Goal: Task Accomplishment & Management: Use online tool/utility

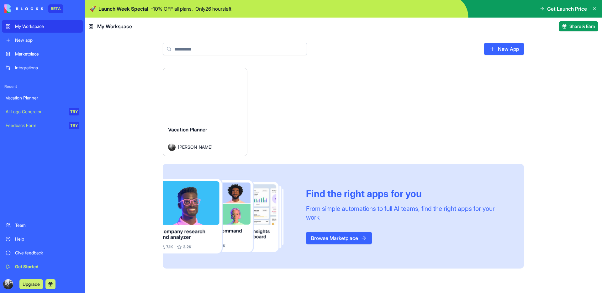
drag, startPoint x: 214, startPoint y: 9, endPoint x: 245, endPoint y: 7, distance: 31.5
click at [245, 7] on div "🚀 Launch Week Special - 10 % OFF all plans. Only 26 hours left Get Launch Price" at bounding box center [344, 9] width 518 height 18
click at [274, 76] on div "Launch Vacation Planner Dana Kalisher Find the right apps for you From simple a…" at bounding box center [343, 168] width 361 height 201
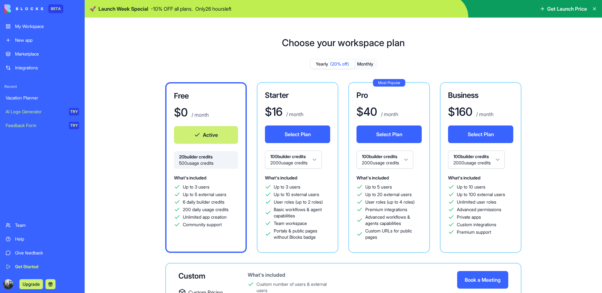
click at [25, 31] on link "My Workspace" at bounding box center [42, 26] width 81 height 13
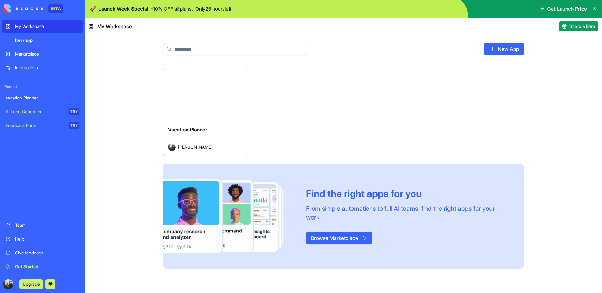
click at [218, 130] on div "Vacation Planner" at bounding box center [205, 135] width 74 height 18
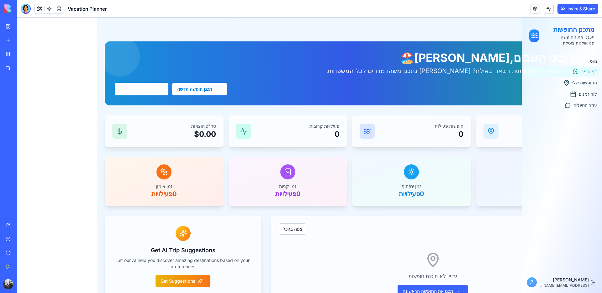
click at [566, 226] on div "ניווט דף הבית החופשות שלי לוח זמנים עוזר הטיולים" at bounding box center [562, 163] width 80 height 218
click at [23, 11] on div at bounding box center [26, 9] width 10 height 10
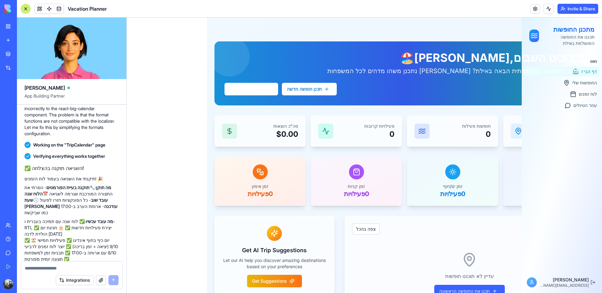
click at [172, 188] on div "מתכנן החופשות תכננו את החופשה המושלמת באילת ניווט דף הבית החופשות שלי לוח זמנים…" at bounding box center [167, 190] width 80 height 344
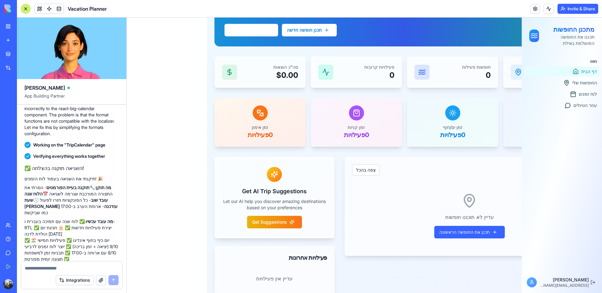
scroll to position [68, 0]
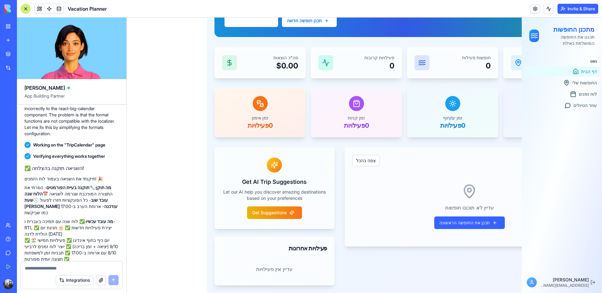
click at [55, 265] on textarea at bounding box center [72, 268] width 94 height 6
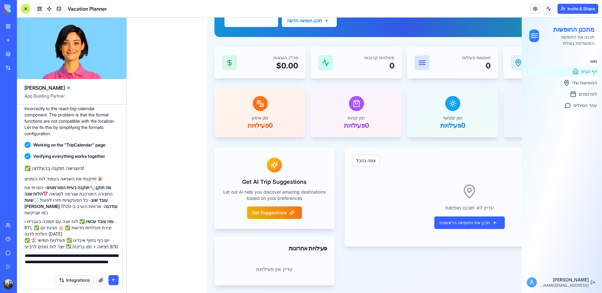
type textarea "**********"
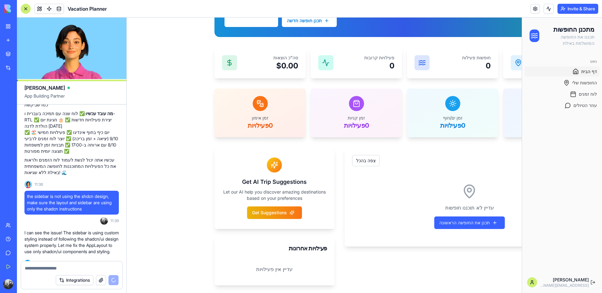
scroll to position [3859, 0]
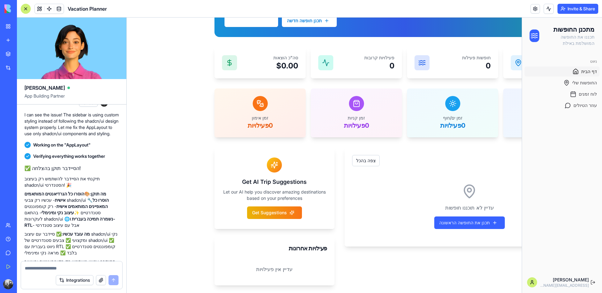
click at [560, 153] on div "ניווט דף הבית החופשות שלי לוח זמנים עוזר הטיולים" at bounding box center [562, 163] width 80 height 218
click at [526, 24] on div "תכנן חופשה חדשה צפה בלוח הזמנים" at bounding box center [405, 20] width 360 height 13
click at [445, 270] on div "חופשות קרובות צפה בהכל עדיין לא תוכננו חופשות תכנן את החופשה הראשונה" at bounding box center [470, 216] width 250 height 138
click at [536, 247] on div "ניווט דף הבית החופשות שלי לוח זמנים עוזר הטיולים" at bounding box center [562, 163] width 80 height 218
click at [478, 276] on div "חופשות קרובות צפה בהכל עדיין לא תוכננו חופשות תכנן את החופשה הראשונה" at bounding box center [470, 216] width 250 height 138
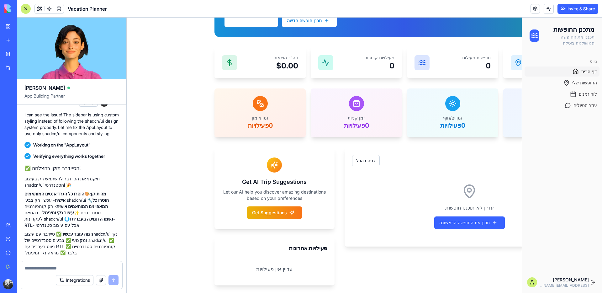
click at [530, 283] on icon at bounding box center [532, 282] width 5 height 5
click at [578, 239] on div "ניווט דף הבית החופשות שלי לוח זמנים עוזר הטיולים" at bounding box center [562, 163] width 80 height 218
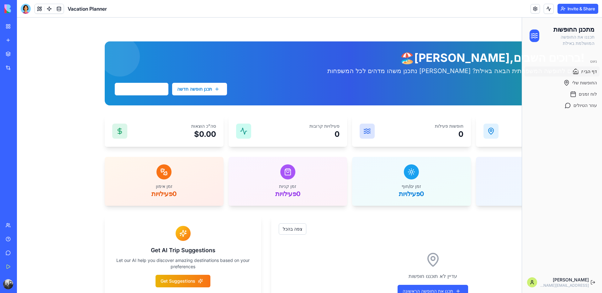
drag, startPoint x: 541, startPoint y: 241, endPoint x: 493, endPoint y: 230, distance: 48.5
click at [541, 241] on div "ניווט דף הבית החופשות שלי לוח זמנים עוזר הטיולים" at bounding box center [562, 163] width 80 height 218
click at [25, 7] on div at bounding box center [26, 9] width 10 height 10
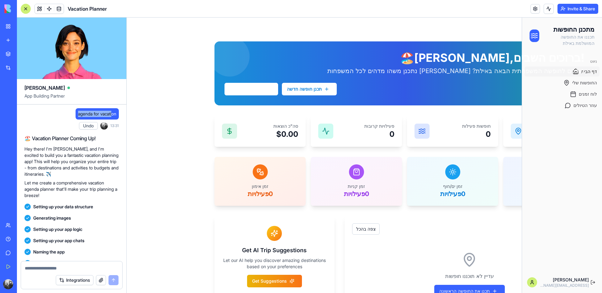
drag, startPoint x: 75, startPoint y: 114, endPoint x: 112, endPoint y: 114, distance: 37.3
click at [112, 114] on span "agenda for vacation" at bounding box center [97, 114] width 38 height 6
click at [103, 116] on span "agenda for vacation" at bounding box center [97, 114] width 38 height 6
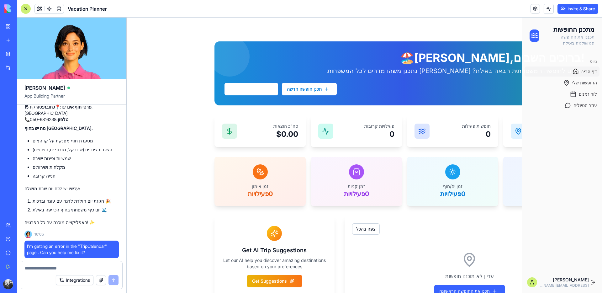
scroll to position [2048, 0]
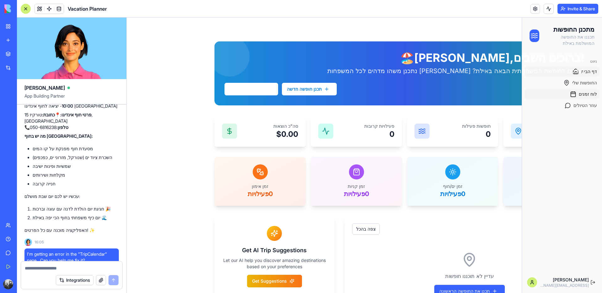
click at [586, 96] on span "לוח זמנים" at bounding box center [588, 94] width 18 height 6
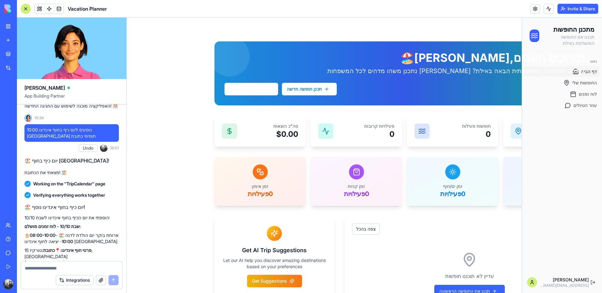
scroll to position [1888, 0]
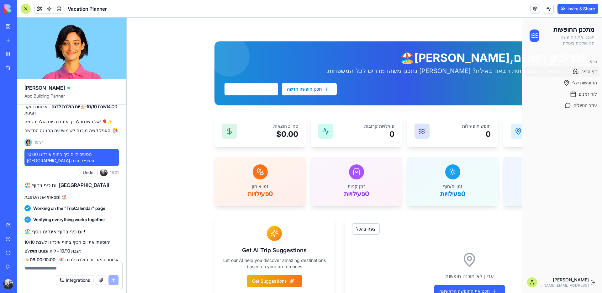
click at [91, 176] on button "Undo" at bounding box center [88, 173] width 19 height 8
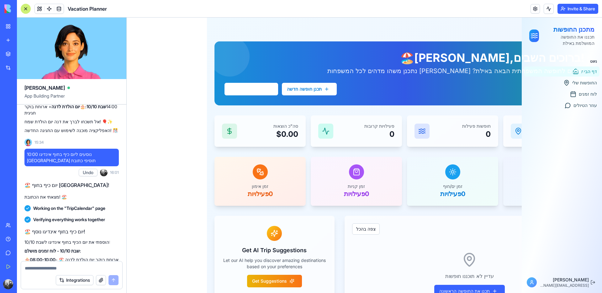
click at [577, 84] on div "תכנן חופשה חדשה צפה בלוח הזמנים" at bounding box center [405, 89] width 360 height 13
click at [576, 82] on div "!ברוכים השבים, Dana 🏖️ מוכנים לחופשה המשפחתית הבאה באילת? בואו נתכנן משהו מדהים…" at bounding box center [405, 73] width 360 height 44
click at [579, 93] on div "תכנן חופשה חדשה צפה בלוח הזמנים" at bounding box center [405, 89] width 360 height 13
click at [580, 106] on span "עוזר הטיולים" at bounding box center [586, 105] width 24 height 6
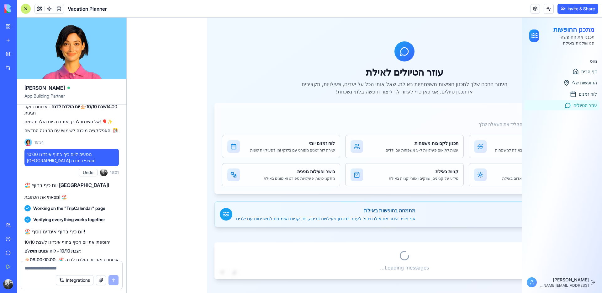
scroll to position [5, 0]
click at [582, 92] on span "לוח זמנים" at bounding box center [588, 94] width 18 height 6
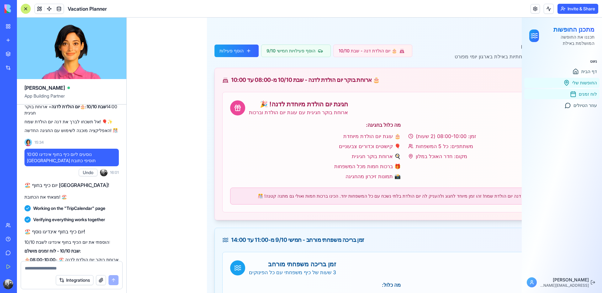
click at [579, 85] on span "החופשות שלי" at bounding box center [584, 83] width 25 height 6
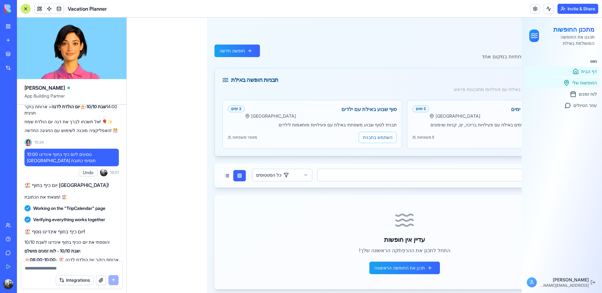
click at [583, 72] on span "דף הבית" at bounding box center [590, 71] width 16 height 6
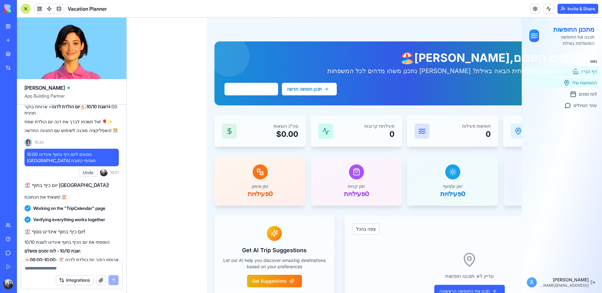
click at [581, 84] on span "החופשות שלי" at bounding box center [584, 83] width 25 height 6
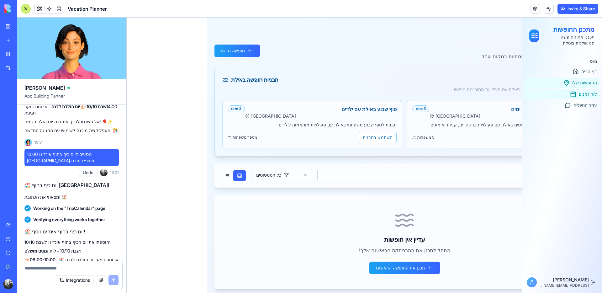
click at [581, 92] on span "לוח זמנים" at bounding box center [588, 94] width 18 height 6
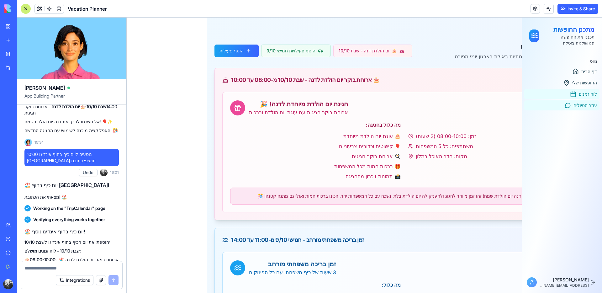
click at [579, 103] on span "עוזר הטיולים" at bounding box center [586, 105] width 24 height 6
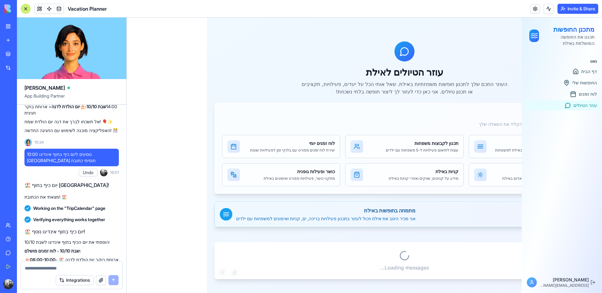
scroll to position [5, 0]
click at [583, 73] on span "דף הבית" at bounding box center [590, 71] width 16 height 6
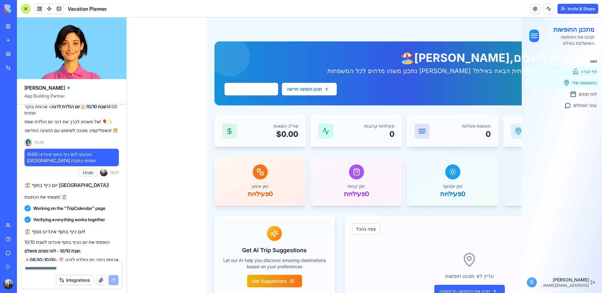
click at [583, 83] on span "החופשות שלי" at bounding box center [584, 83] width 25 height 6
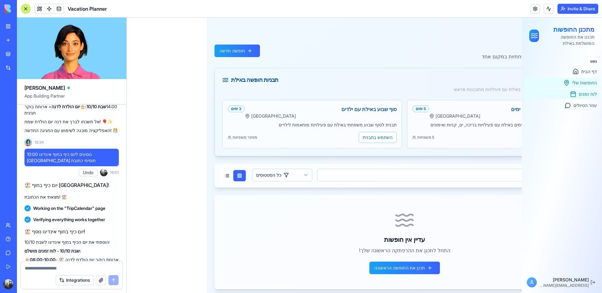
click at [583, 92] on span "לוח זמנים" at bounding box center [588, 94] width 18 height 6
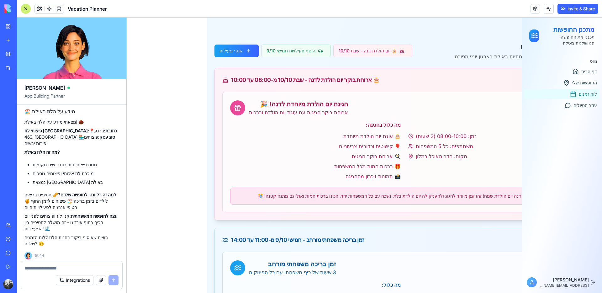
scroll to position [2796, 0]
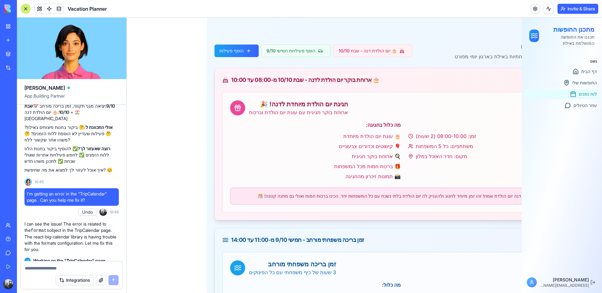
click at [59, 268] on textarea at bounding box center [72, 268] width 94 height 6
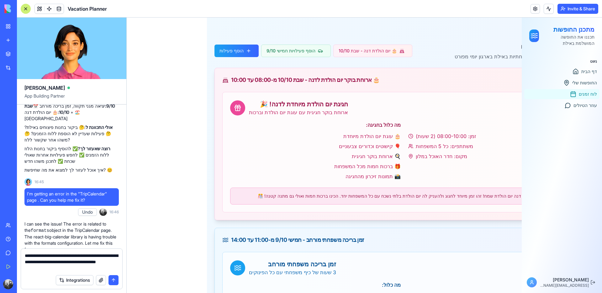
type textarea "**********"
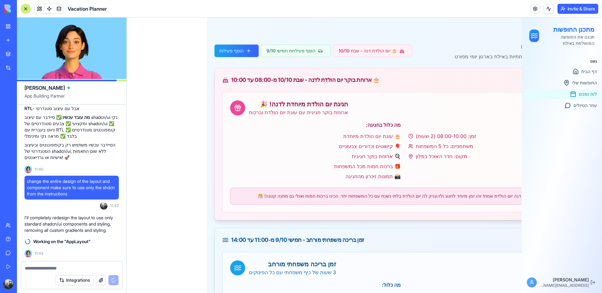
scroll to position [3954, 0]
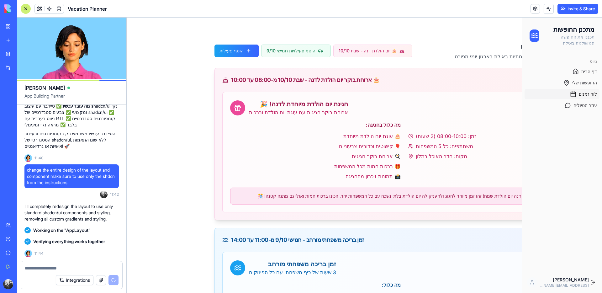
click at [529, 22] on div "מתכנן החופשות תכננו את החופשה המושלמת באילת" at bounding box center [562, 36] width 80 height 36
drag, startPoint x: 593, startPoint y: 24, endPoint x: 590, endPoint y: 63, distance: 38.7
click at [593, 25] on div "מתכנן החופשות תכננו את החופשה המושלמת באילת" at bounding box center [562, 36] width 80 height 36
drag, startPoint x: 580, startPoint y: 250, endPoint x: 588, endPoint y: 273, distance: 24.0
click at [580, 251] on div "ניווט דף הבית החופשות שלי לוח זמנים עוזר הטיולים" at bounding box center [562, 163] width 80 height 218
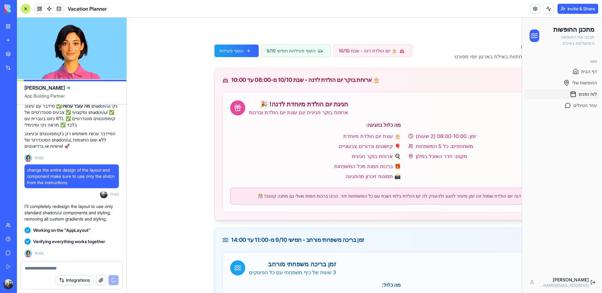
click at [589, 282] on button at bounding box center [593, 282] width 8 height 10
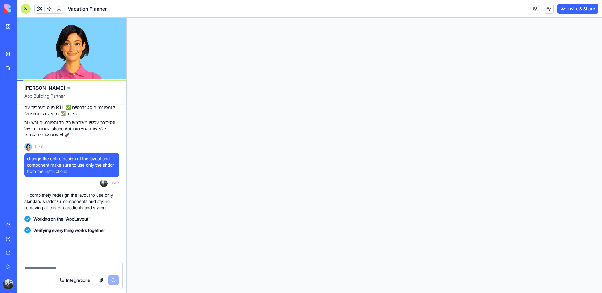
scroll to position [4078, 0]
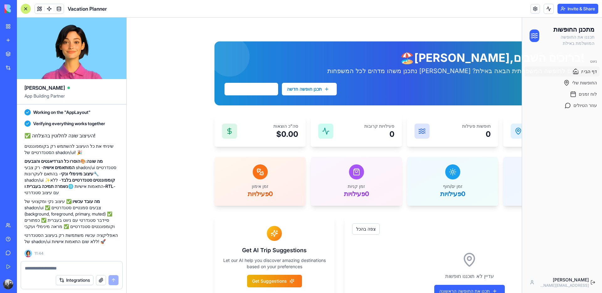
click at [556, 234] on div "ניווט דף הבית החופשות שלי לוח זמנים עוזר הטיולים" at bounding box center [562, 163] width 80 height 218
click at [524, 25] on div "מתכנן החופשות תכננו את החופשה המושלמת באילת" at bounding box center [562, 36] width 80 height 36
click at [587, 23] on div "מתכנן החופשות תכננו את החופשה המושלמת באילת" at bounding box center [562, 36] width 80 height 36
click at [578, 71] on p "מוכנים לחופשה המשפחתית הבאה באילת? בואו נתכנן משהו מדהים לכל המשפחות" at bounding box center [405, 70] width 360 height 9
click at [577, 82] on div "!ברוכים השבים, Dana 🏖️ מוכנים לחופשה המשפחתית הבאה באילת? בואו נתכנן משהו מדהים…" at bounding box center [405, 73] width 360 height 44
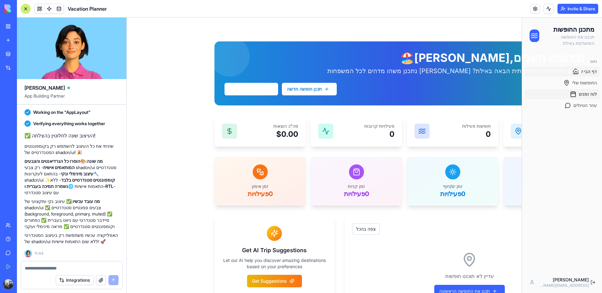
click at [577, 95] on div "תכנן חופשה חדשה צפה בלוח הזמנים" at bounding box center [405, 89] width 360 height 13
click at [575, 109] on link "עוזר הטיולים" at bounding box center [562, 105] width 75 height 10
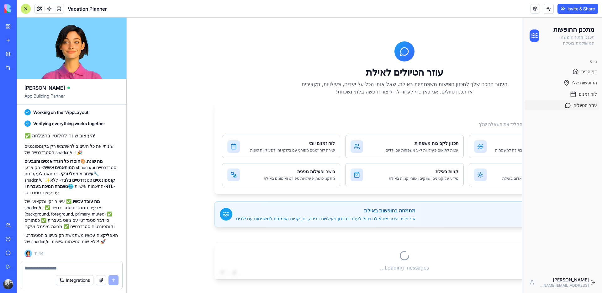
scroll to position [5, 0]
click at [577, 94] on span "לוח זמנים" at bounding box center [583, 94] width 27 height 6
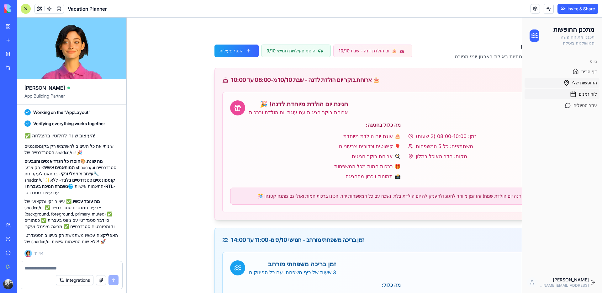
click at [578, 84] on span "החופשות שלי" at bounding box center [584, 83] width 25 height 6
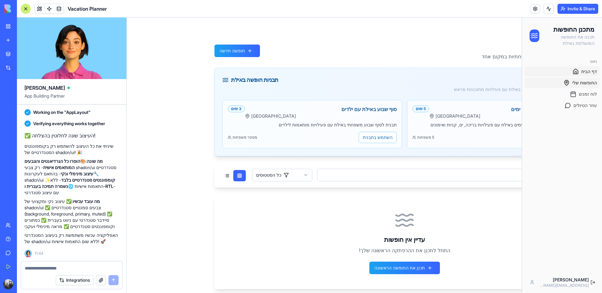
click at [582, 73] on span "דף הבית" at bounding box center [590, 71] width 16 height 6
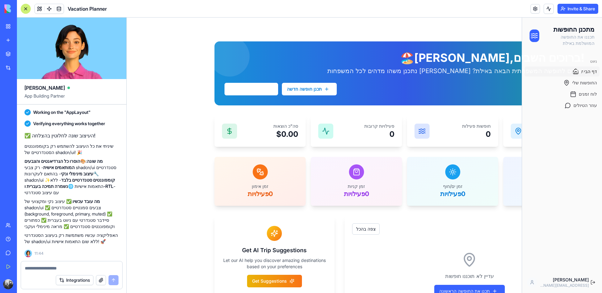
click at [585, 60] on div "ניווט" at bounding box center [562, 61] width 75 height 10
click at [531, 22] on div "מתכנן החופשות תכננו את החופשה המושלמת באילת" at bounding box center [562, 36] width 80 height 36
click at [41, 10] on span at bounding box center [49, 9] width 18 height 18
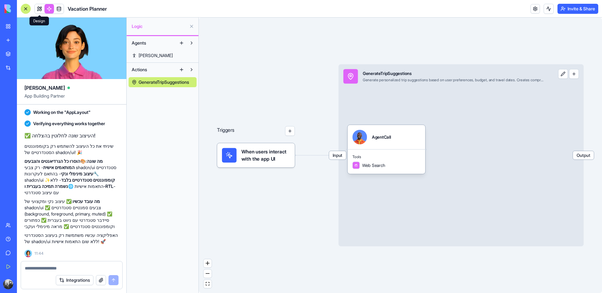
click at [39, 9] on link at bounding box center [39, 8] width 9 height 9
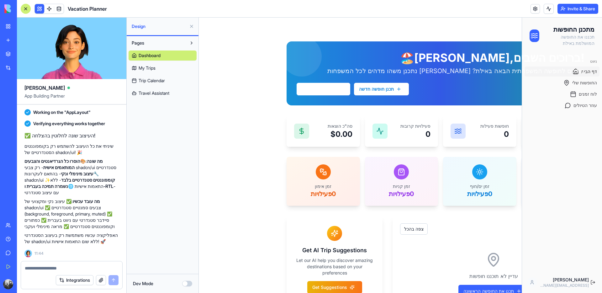
click at [182, 282] on button "Dev Mode" at bounding box center [187, 284] width 10 height 6
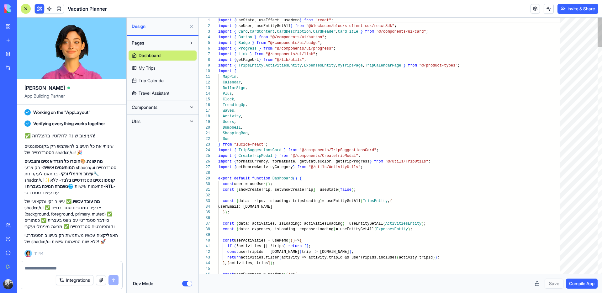
scroll to position [45, 0]
click at [149, 106] on span "Components" at bounding box center [145, 107] width 26 height 6
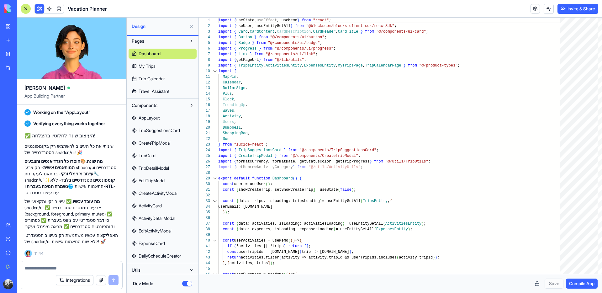
scroll to position [5, 0]
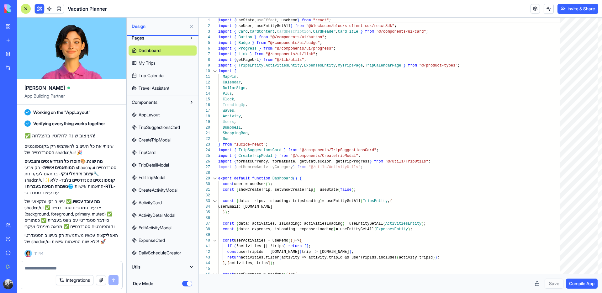
click at [151, 112] on span "AppLayout" at bounding box center [149, 115] width 21 height 6
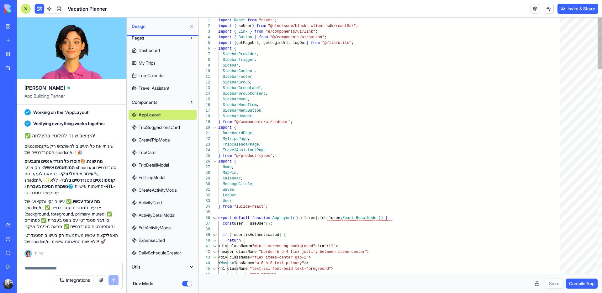
type textarea "**********"
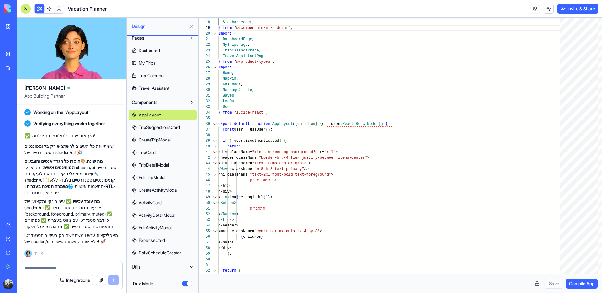
click at [59, 268] on textarea at bounding box center [72, 268] width 94 height 6
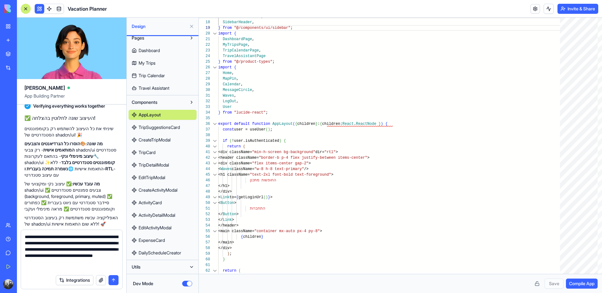
type textarea "**********"
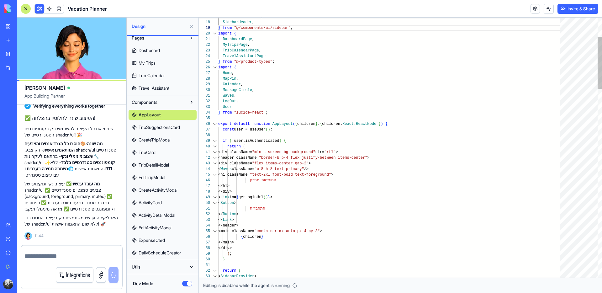
scroll to position [4133, 0]
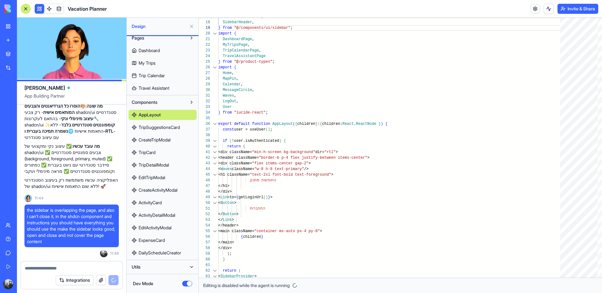
click at [183, 283] on button "Dev Mode" at bounding box center [187, 284] width 10 height 6
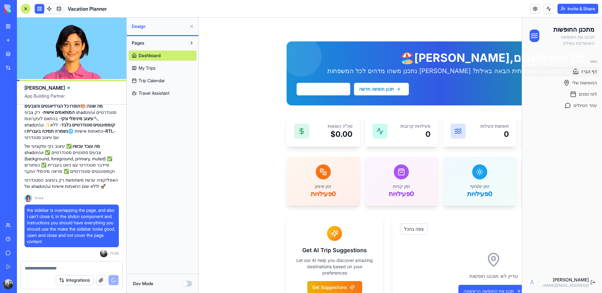
click at [10, 23] on link "My Workspace" at bounding box center [14, 26] width 25 height 13
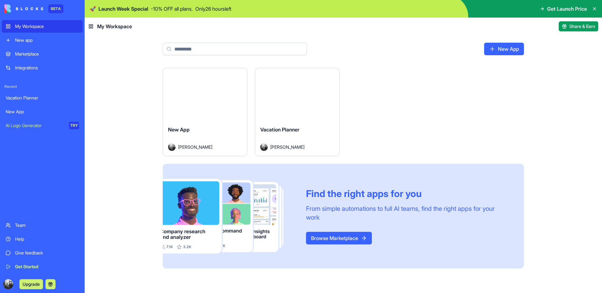
click at [187, 131] on span "New App" at bounding box center [179, 129] width 22 height 6
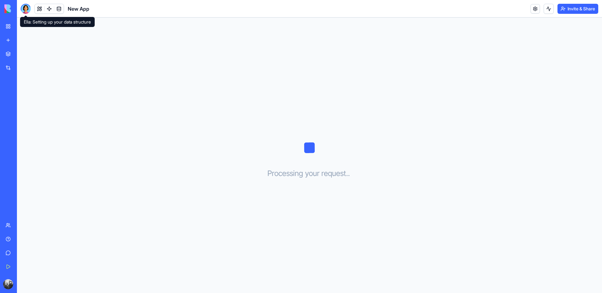
click at [28, 9] on div at bounding box center [26, 9] width 10 height 10
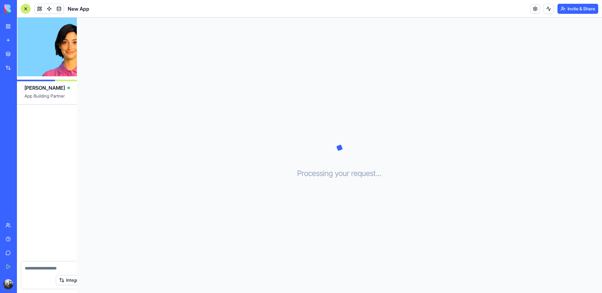
scroll to position [3, 0]
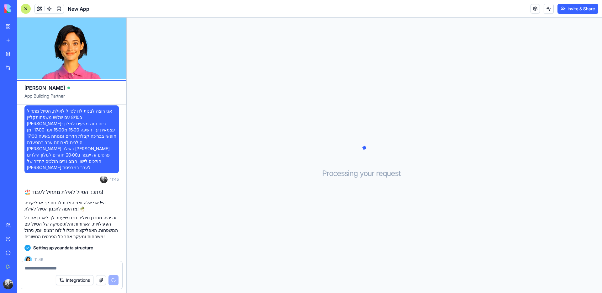
click at [23, 26] on div "My Workspace" at bounding box center [19, 26] width 8 height 6
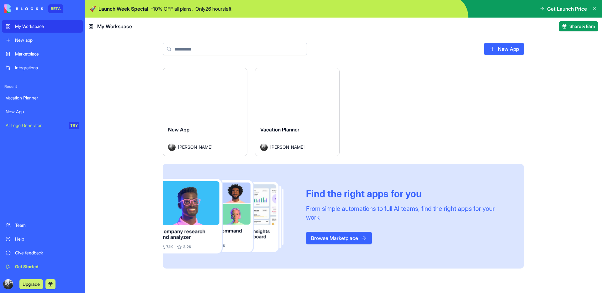
click at [300, 128] on span "Vacation Planner" at bounding box center [279, 129] width 39 height 6
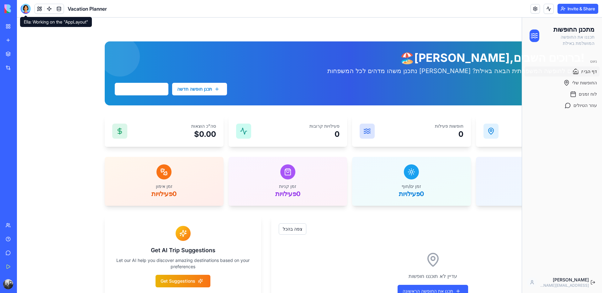
click at [27, 8] on div at bounding box center [26, 9] width 10 height 10
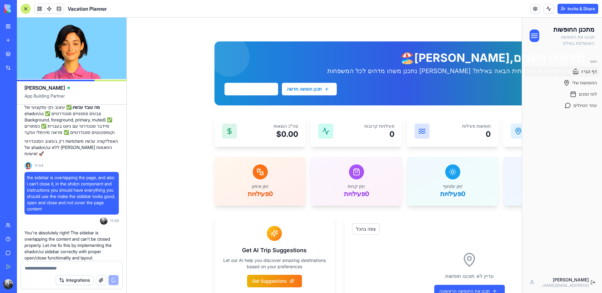
scroll to position [4329, 0]
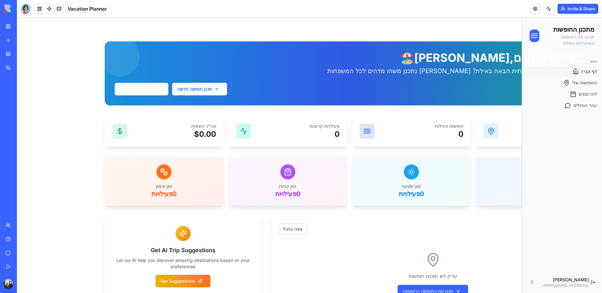
drag, startPoint x: 531, startPoint y: 26, endPoint x: 571, endPoint y: 24, distance: 39.3
click at [531, 26] on div "מתכנן החופשות תכננו את החופשה המושלמת באילת" at bounding box center [562, 35] width 65 height 21
click at [586, 25] on h1 "מתכנן החופשות" at bounding box center [568, 29] width 51 height 9
click at [596, 46] on div "מתכנן החופשות תכננו את החופשה המושלמת באילת" at bounding box center [562, 36] width 80 height 36
drag, startPoint x: 581, startPoint y: 53, endPoint x: 577, endPoint y: 56, distance: 5.2
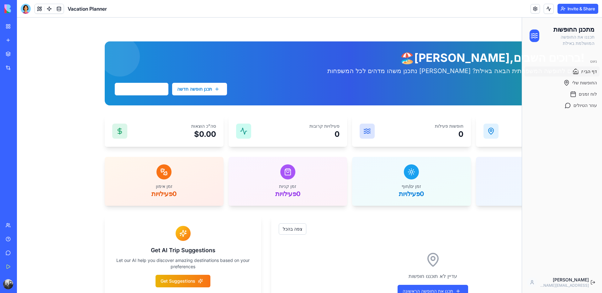
click at [581, 54] on div "מתכנן החופשות תכננו את החופשה המושלמת באילת ניווט דף הבית החופשות שלי לוח זמנים…" at bounding box center [562, 155] width 80 height 275
drag, startPoint x: 537, startPoint y: 121, endPoint x: 540, endPoint y: 132, distance: 12.0
click at [537, 122] on div "ניווט דף הבית החופשות שלי לוח זמנים עוזר הטיולים" at bounding box center [562, 163] width 80 height 218
drag, startPoint x: 553, startPoint y: 178, endPoint x: 552, endPoint y: 182, distance: 4.1
click at [553, 178] on div "ניווט דף הבית החופשות שלי לוח זמנים עוזר הטיולים" at bounding box center [562, 163] width 80 height 218
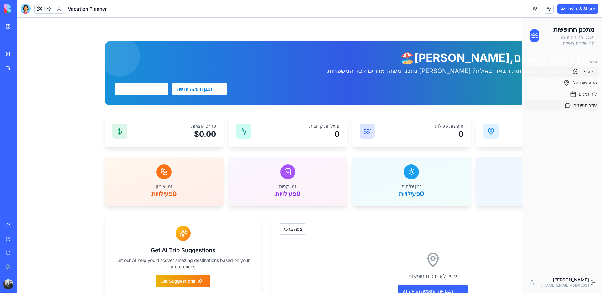
click at [574, 106] on span "עוזר הטיולים" at bounding box center [586, 105] width 24 height 6
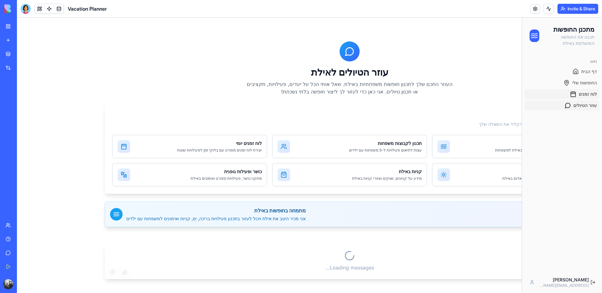
scroll to position [5, 0]
click at [579, 97] on span "לוח זמנים" at bounding box center [588, 94] width 18 height 6
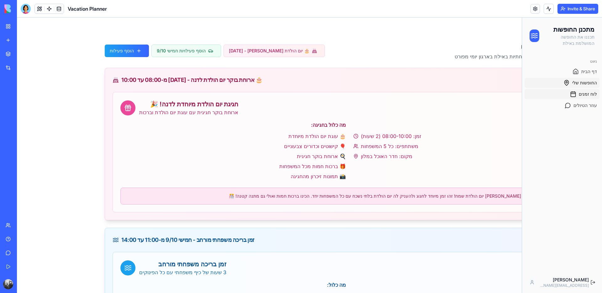
click at [580, 82] on span "החופשות שלי" at bounding box center [584, 83] width 25 height 6
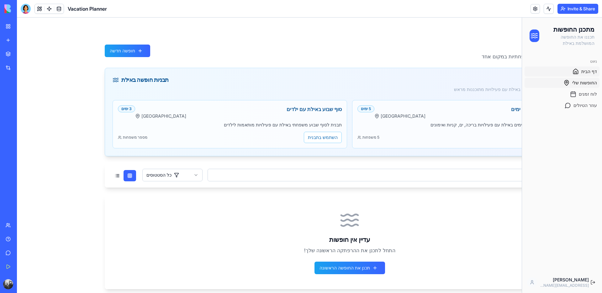
click at [582, 70] on span "דף הבית" at bounding box center [590, 71] width 16 height 6
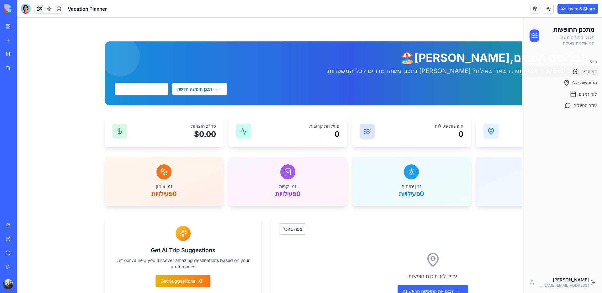
click at [584, 61] on div "ניווט" at bounding box center [562, 61] width 75 height 10
click at [579, 85] on div "תכנן חופשה חדשה צפה בלוח הזמנים" at bounding box center [350, 89] width 470 height 13
click at [576, 77] on div "!ברוכים השבים, Dana 🏖️ מוכנים לחופשה המשפחתית הבאה באילת? בואו נתכנן משהו מדהים…" at bounding box center [350, 73] width 470 height 44
click at [575, 83] on div "תכנן חופשה חדשה צפה בלוח הזמנים" at bounding box center [350, 89] width 470 height 13
click at [577, 93] on div "תכנן חופשה חדשה צפה בלוח הזמנים" at bounding box center [350, 89] width 470 height 13
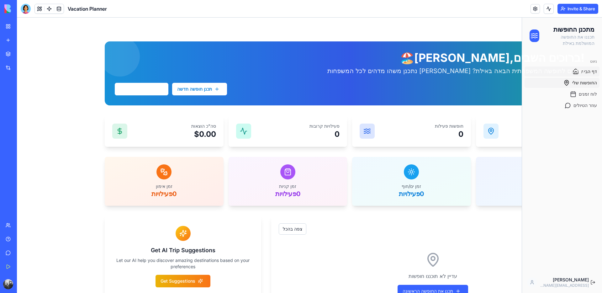
click at [581, 80] on span "החופשות שלי" at bounding box center [584, 83] width 25 height 6
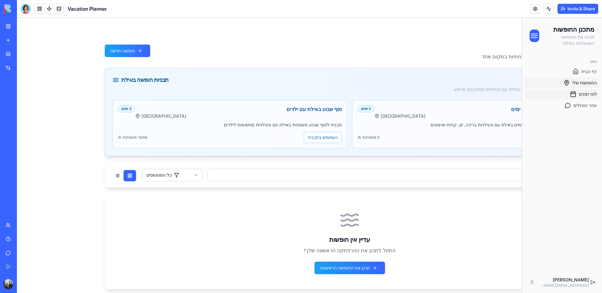
click at [580, 93] on span "לוח זמנים" at bounding box center [588, 94] width 18 height 6
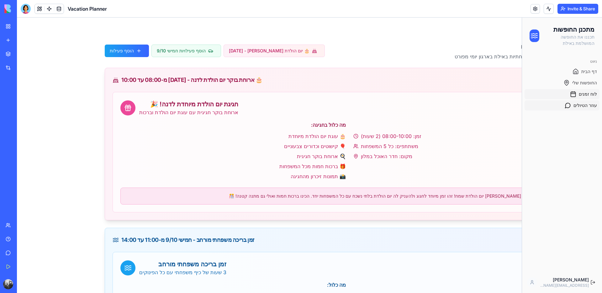
click at [578, 105] on span "עוזר הטיולים" at bounding box center [586, 105] width 24 height 6
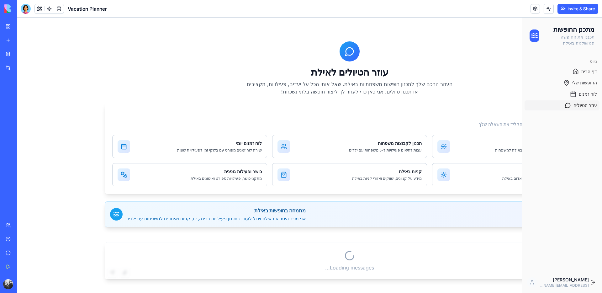
scroll to position [38, 0]
drag, startPoint x: 541, startPoint y: 25, endPoint x: 533, endPoint y: 22, distance: 8.2
click at [541, 25] on div "מתכנן החופשות תכננו את החופשה המושלמת באילת" at bounding box center [562, 35] width 65 height 21
drag, startPoint x: 530, startPoint y: 22, endPoint x: 545, endPoint y: 75, distance: 55.1
click at [545, 73] on div "מתכנן החופשות תכננו את החופשה המושלמת באילת ניווט דף הבית החופשות שלי לוח זמנים…" at bounding box center [562, 155] width 80 height 275
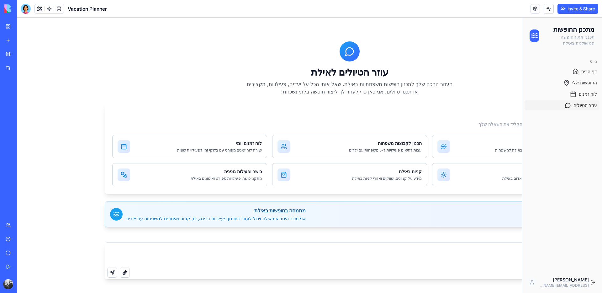
click at [555, 127] on div "ניווט דף הבית החופשות שלי לוח זמנים עוזר הטיולים" at bounding box center [562, 163] width 80 height 218
click at [550, 145] on div "ניווט דף הבית החופשות שלי לוח זמנים עוזר הטיולים" at bounding box center [562, 163] width 80 height 218
click at [143, 256] on textarea at bounding box center [350, 254] width 490 height 25
click at [158, 254] on textarea at bounding box center [350, 254] width 490 height 25
click at [290, 228] on div "עוזר הטיולים לאילת העוזר החכם שלך לתכנון חופשות משפחתיות באילת. שאל אותי הכל על…" at bounding box center [350, 137] width 490 height 193
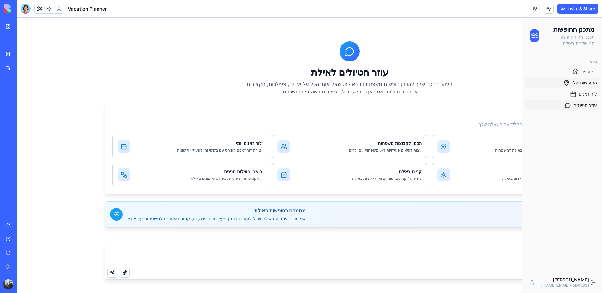
click at [581, 82] on span "החופשות שלי" at bounding box center [584, 83] width 25 height 6
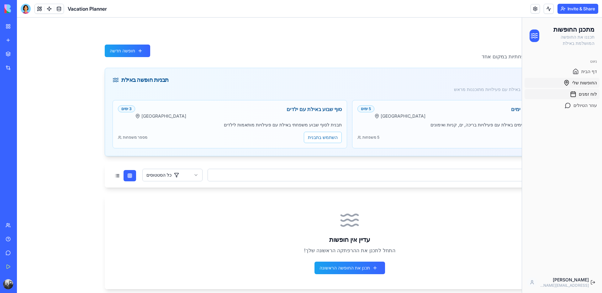
click at [580, 93] on span "לוח זמנים" at bounding box center [588, 94] width 18 height 6
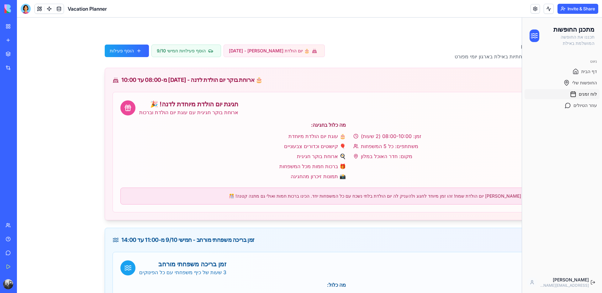
click at [8, 25] on link "My Workspace" at bounding box center [14, 26] width 25 height 13
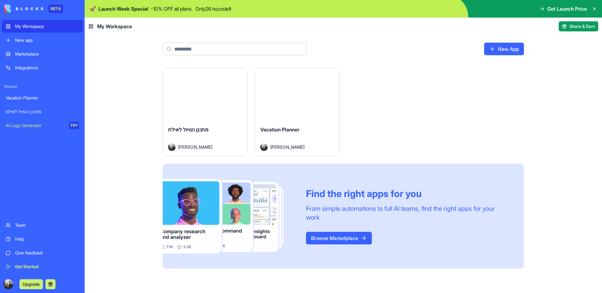
click at [207, 134] on div "מתכנן הטיול לאילת" at bounding box center [205, 135] width 74 height 18
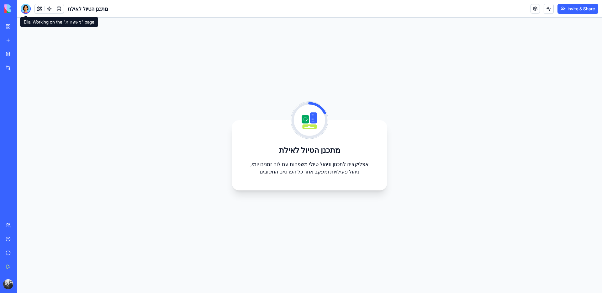
click at [29, 9] on div at bounding box center [26, 9] width 10 height 10
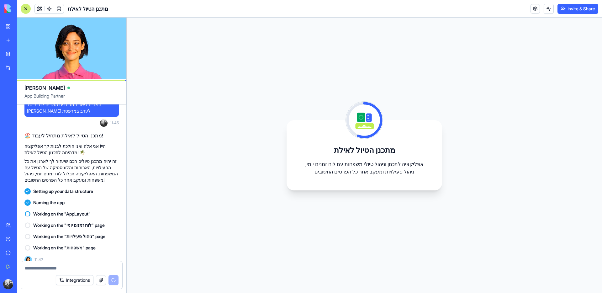
click at [10, 26] on link "My Workspace" at bounding box center [14, 26] width 25 height 13
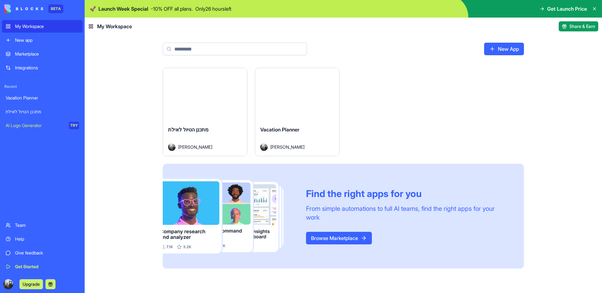
click at [300, 131] on span "Vacation Planner" at bounding box center [279, 129] width 39 height 6
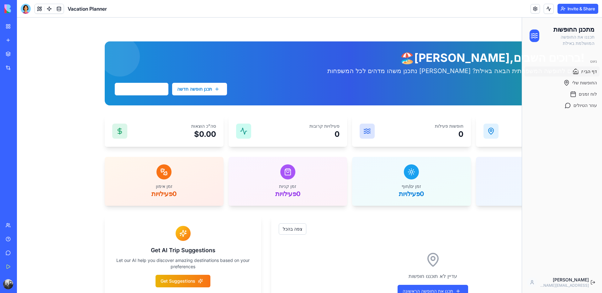
click at [529, 22] on div "מתכנן החופשות תכננו את החופשה המושלמת באילת" at bounding box center [562, 36] width 80 height 36
click at [531, 34] on icon at bounding box center [534, 34] width 6 height 1
click at [533, 37] on icon at bounding box center [534, 37] width 6 height 1
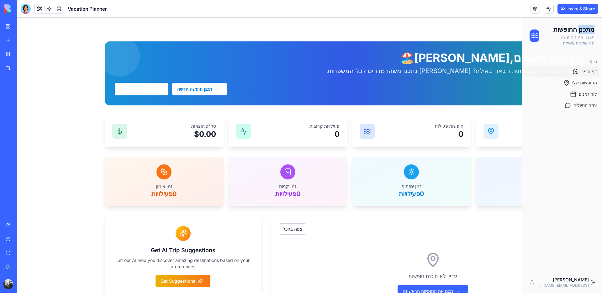
click at [533, 37] on icon at bounding box center [534, 37] width 6 height 1
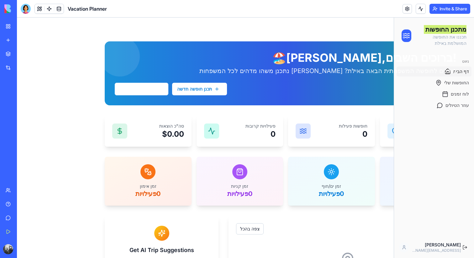
click at [23, 27] on div "My Workspace" at bounding box center [19, 26] width 8 height 6
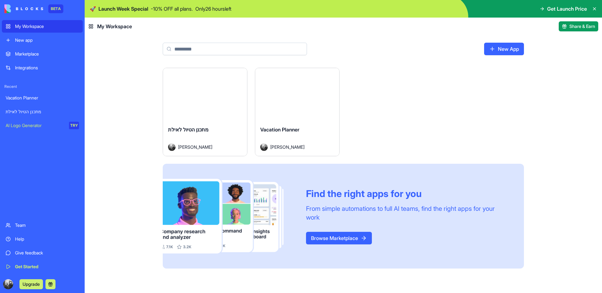
click at [304, 107] on div "Launch" at bounding box center [297, 94] width 84 height 53
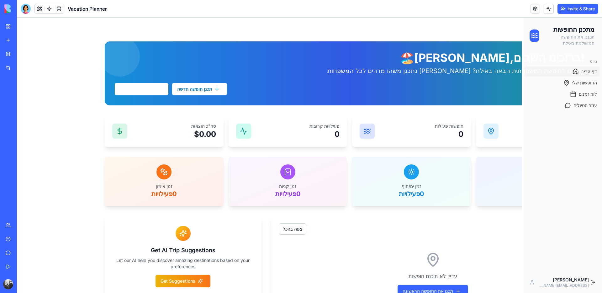
click at [578, 83] on div "תכנן חופשה חדשה צפה בלוח הזמנים" at bounding box center [350, 89] width 470 height 13
click at [574, 91] on div "תכנן חופשה חדשה צפה בלוח הזמנים" at bounding box center [350, 89] width 470 height 13
click at [577, 98] on link "לוח זמנים" at bounding box center [562, 94] width 75 height 10
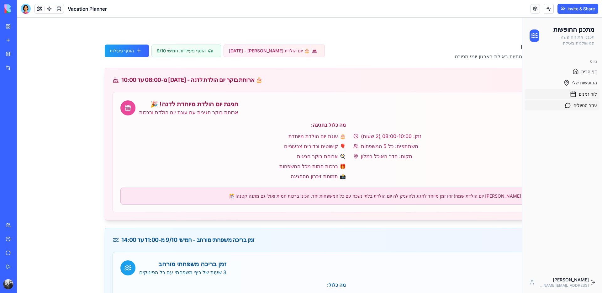
click at [574, 107] on span "עוזר הטיולים" at bounding box center [586, 105] width 24 height 6
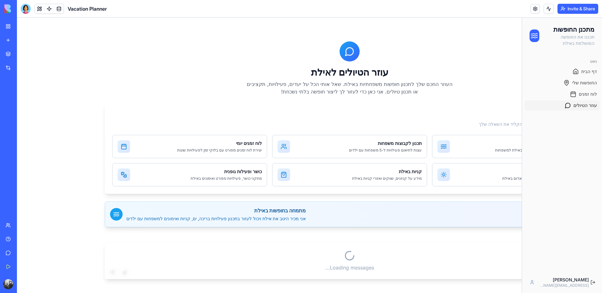
scroll to position [38, 0]
click at [580, 94] on span "לוח זמנים" at bounding box center [588, 94] width 18 height 6
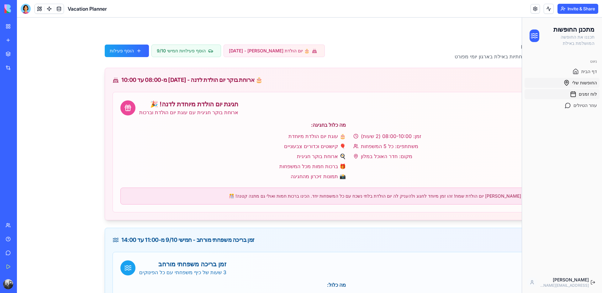
click at [582, 86] on link "החופשות שלי" at bounding box center [562, 83] width 75 height 10
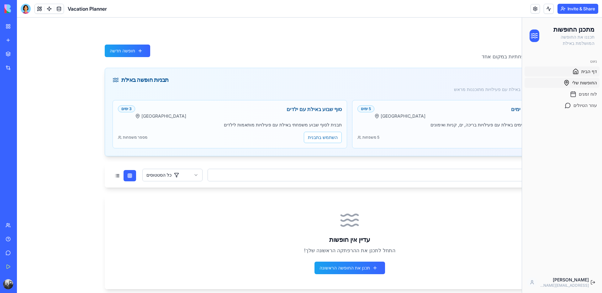
click at [582, 74] on span "דף הבית" at bounding box center [590, 71] width 16 height 6
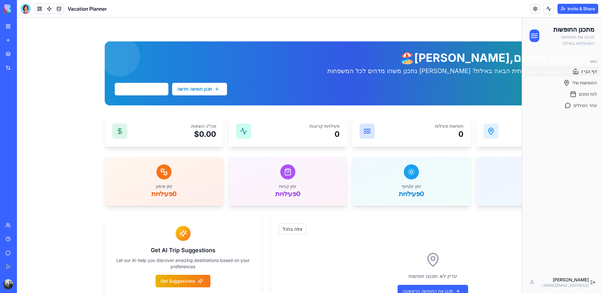
click at [524, 22] on div "מתכנן החופשות תכננו את החופשה המושלמת באילת" at bounding box center [562, 36] width 80 height 36
click at [491, 29] on div "פתח/סגור תפריט" at bounding box center [349, 30] width 505 height 24
click at [466, 22] on div "פתח/סגור תפריט" at bounding box center [349, 30] width 505 height 24
click at [285, 36] on div "פתח/סגור תפריט" at bounding box center [349, 30] width 505 height 24
click at [170, 34] on div "פתח/סגור תפריט" at bounding box center [349, 30] width 505 height 24
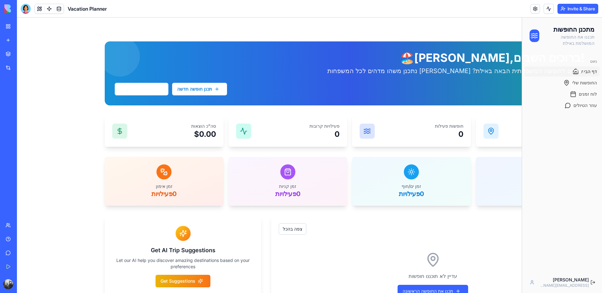
click at [172, 31] on div "פתח/סגור תפריט" at bounding box center [349, 30] width 505 height 24
click at [551, 208] on div "ניווט דף הבית החופשות שלי לוח זמנים עוזר הטיולים" at bounding box center [562, 163] width 80 height 218
click at [530, 27] on div "מתכנן החופשות תכננו את החופשה המושלמת באילת" at bounding box center [562, 35] width 65 height 21
click at [575, 27] on h1 "מתכנן החופשות" at bounding box center [568, 29] width 51 height 9
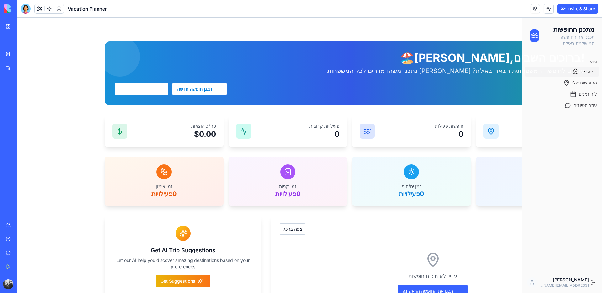
drag, startPoint x: 589, startPoint y: 28, endPoint x: 582, endPoint y: 32, distance: 8.2
click at [589, 28] on h1 "מתכנן החופשות" at bounding box center [568, 29] width 51 height 9
click at [547, 115] on div "ניווט דף הבית החופשות שלי לוח זמנים עוזר הטיולים" at bounding box center [562, 163] width 80 height 218
click at [543, 154] on div "ניווט דף הבית החופשות שלי לוח זמנים עוזר הטיולים" at bounding box center [562, 163] width 80 height 218
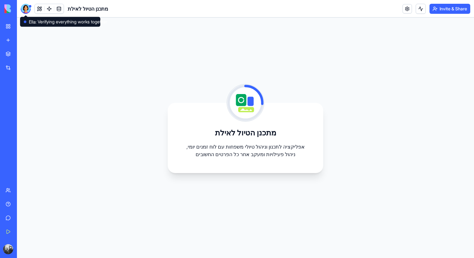
click at [28, 10] on div at bounding box center [26, 9] width 10 height 10
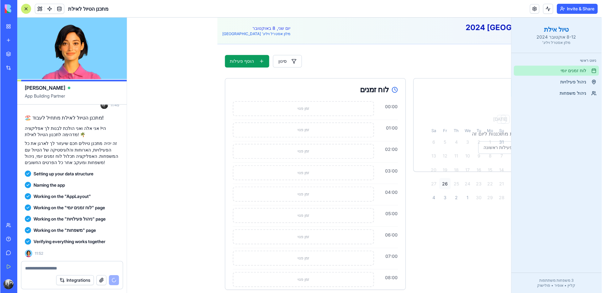
scroll to position [71, 0]
drag, startPoint x: 534, startPoint y: 279, endPoint x: 574, endPoint y: 287, distance: 40.6
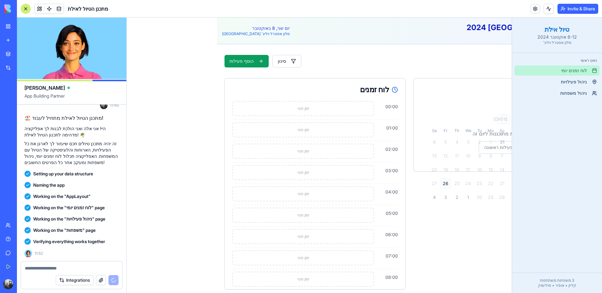
click at [474, 258] on div "3 משפחות משתתפות קליין • אופיר • פולישוק" at bounding box center [557, 283] width 80 height 10
drag, startPoint x: 549, startPoint y: 194, endPoint x: 549, endPoint y: 186, distance: 7.8
click at [474, 194] on div "ניווט ראשי לוח זמנים יומי ניהול פעילויות ניהול משפחות" at bounding box center [557, 163] width 90 height 220
drag, startPoint x: 532, startPoint y: 24, endPoint x: 535, endPoint y: 26, distance: 3.8
click at [474, 24] on div "טיול אילת 8-12 אוקטובר 2024 מלון אסטרל ויליג'" at bounding box center [557, 35] width 90 height 35
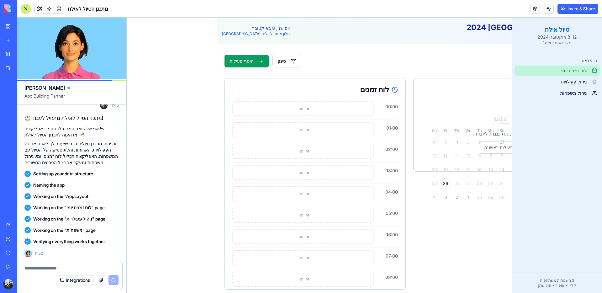
click at [474, 31] on h2 "טיול אילת" at bounding box center [557, 29] width 75 height 9
click at [474, 38] on p "8-12 אוקטובר 2024" at bounding box center [557, 37] width 75 height 6
click at [474, 203] on div "ניווט ראשי לוח זמנים יומי ניהול פעילויות ניהול משפחות" at bounding box center [557, 163] width 90 height 220
click at [474, 258] on div "ניווט ראשי לוח זמנים יומי ניהול פעילויות ניהול משפחות" at bounding box center [557, 163] width 90 height 220
click at [474, 258] on p "קליין • אופיר • פולישוק" at bounding box center [557, 285] width 80 height 5
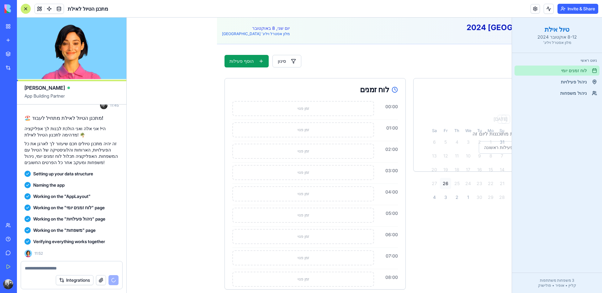
drag, startPoint x: 592, startPoint y: 283, endPoint x: 591, endPoint y: 278, distance: 4.8
click at [474, 258] on p "קליין • אופיר • פולישוק" at bounding box center [557, 285] width 80 height 5
drag, startPoint x: 558, startPoint y: 175, endPoint x: 543, endPoint y: 94, distance: 82.2
click at [474, 173] on div "ניווט ראשי לוח זמנים יומי ניהול פעילויות ניהול משפחות" at bounding box center [557, 163] width 90 height 220
drag, startPoint x: 515, startPoint y: 25, endPoint x: 499, endPoint y: 23, distance: 16.7
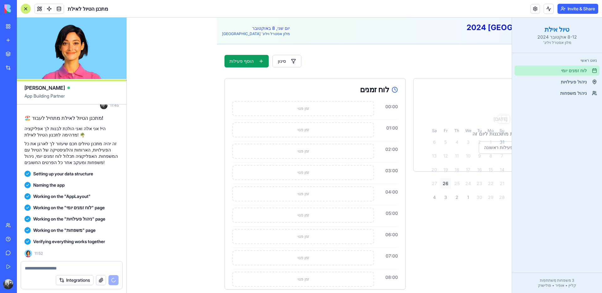
click at [474, 25] on h2 "טיול אילת" at bounding box center [557, 29] width 75 height 9
click at [474, 23] on header "טיול אילת 2024 ניהול פעילויות ולוח זמנים יום שני, 8 באוקטובר מלון אסטרל ויליג' …" at bounding box center [409, 31] width 385 height 27
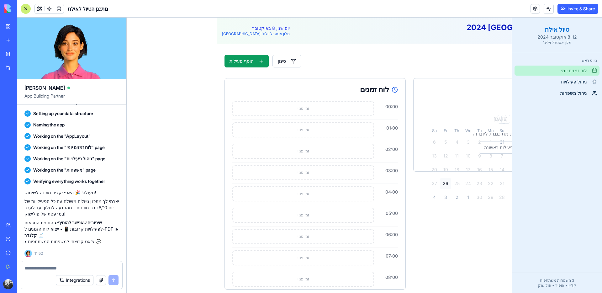
click at [474, 47] on div "טיול אילת 8-12 אוקטובר 2024 מלון אסטרל ויליג'" at bounding box center [557, 35] width 90 height 35
click at [474, 36] on p "8-12 אוקטובר 2024" at bounding box center [557, 37] width 75 height 6
click at [474, 34] on p "8-12 אוקטובר 2024" at bounding box center [557, 37] width 75 height 6
click at [174, 165] on div "טיול אילת 8-12 אוקטובר 2024 מלון אסטרל ויליג' ניווט ראשי לוח זמנים יומי ניהול פ…" at bounding box center [172, 157] width 90 height 279
click at [474, 75] on link "לוח זמנים יומי" at bounding box center [557, 71] width 85 height 10
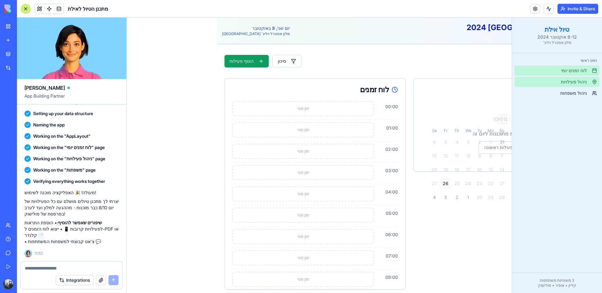
click at [474, 81] on span "ניהול פעילויות" at bounding box center [574, 82] width 26 height 6
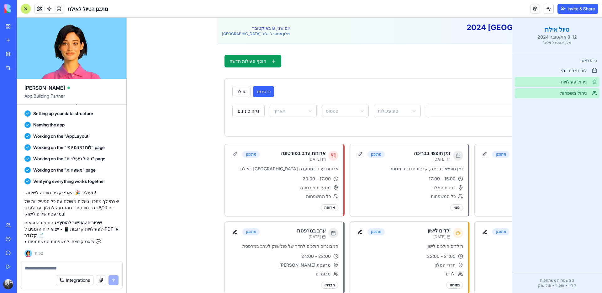
click at [474, 92] on span "ניהול משפחות" at bounding box center [574, 93] width 27 height 6
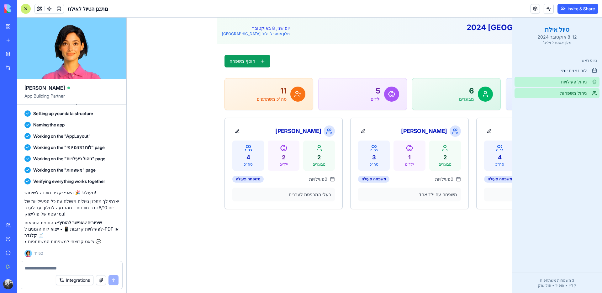
click at [474, 79] on span "ניהול פעילויות" at bounding box center [574, 82] width 26 height 6
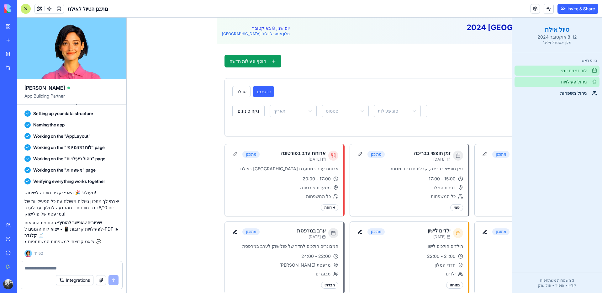
click at [474, 70] on span "לוח זמנים יומי" at bounding box center [574, 70] width 26 height 6
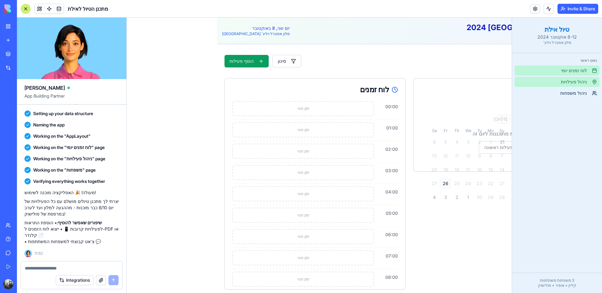
click at [474, 79] on span "ניהול פעילויות" at bounding box center [574, 82] width 26 height 6
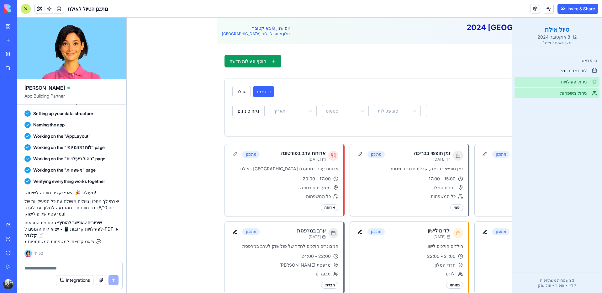
click at [474, 88] on link "ניהול משפחות" at bounding box center [557, 93] width 85 height 10
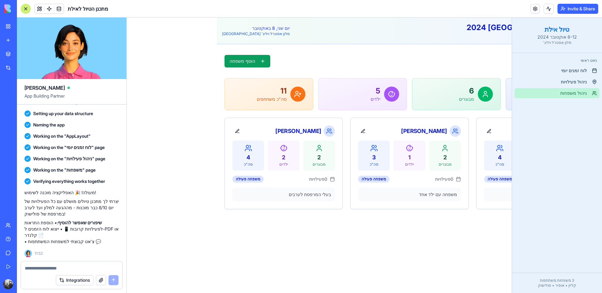
click at [474, 150] on div "ניווט ראשי לוח זמנים יומי ניהול פעילויות ניהול משפחות" at bounding box center [557, 163] width 90 height 220
click at [474, 34] on p "8-12 אוקטובר 2024" at bounding box center [557, 37] width 75 height 6
drag, startPoint x: 520, startPoint y: 26, endPoint x: 555, endPoint y: 27, distance: 35.1
click at [474, 26] on h2 "טיול אילת" at bounding box center [557, 29] width 75 height 9
click at [474, 29] on h2 "טיול אילת" at bounding box center [557, 29] width 75 height 9
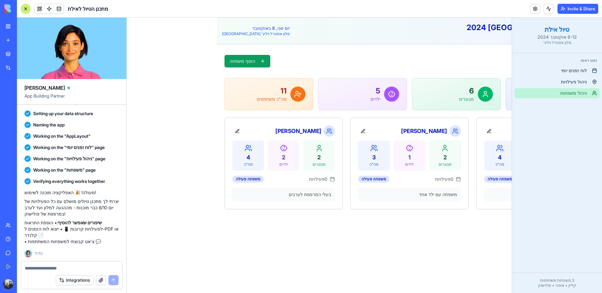
drag, startPoint x: 560, startPoint y: 144, endPoint x: 554, endPoint y: 150, distance: 8.4
click at [474, 144] on div "ניווט ראשי לוח זמנים יומי ניהול פעילויות ניהול משפחות" at bounding box center [557, 163] width 90 height 220
click at [474, 160] on div "ניווט ראשי לוח זמנים יומי ניהול פעילויות ניהול משפחות" at bounding box center [557, 163] width 90 height 220
click at [165, 52] on div "טיול אילת 8-12 אוקטובר 2024 מלון אסטרל ויליג' ניווט ראשי לוח זמנים יומי ניהול פ…" at bounding box center [172, 155] width 90 height 275
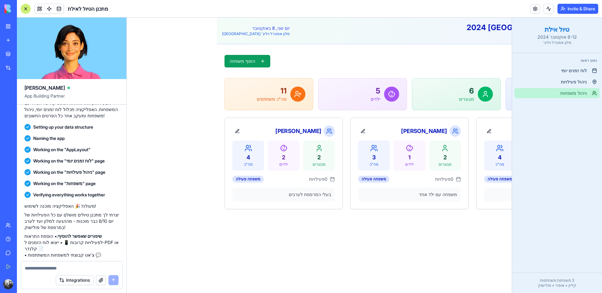
scroll to position [131, 0]
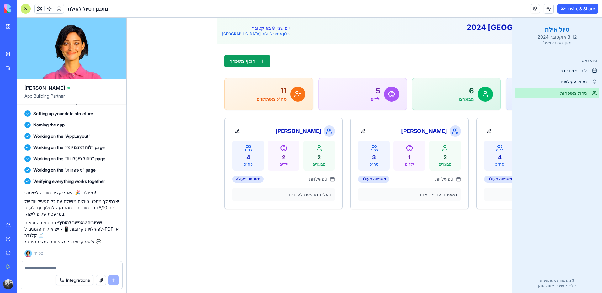
click at [166, 155] on div "טיול אילת 8-12 אוקטובר 2024 מלון אסטרל ויליג' ניווט ראשי לוח זמנים יומי ניהול פ…" at bounding box center [172, 155] width 90 height 275
click at [167, 153] on div "טיול אילת 8-12 אוקטובר 2024 מלון אסטרל ויליג' ניווט ראשי לוח זמנים יומי ניהול פ…" at bounding box center [172, 155] width 90 height 275
click at [13, 39] on link "New app" at bounding box center [14, 40] width 25 height 13
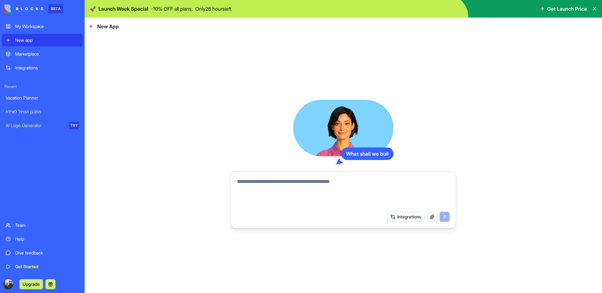
click at [288, 182] on textarea at bounding box center [343, 193] width 213 height 30
type textarea "*"
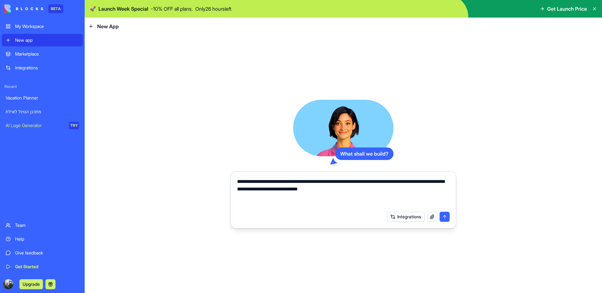
click at [316, 189] on textarea "**********" at bounding box center [343, 193] width 213 height 30
click at [345, 189] on textarea "**********" at bounding box center [343, 193] width 213 height 30
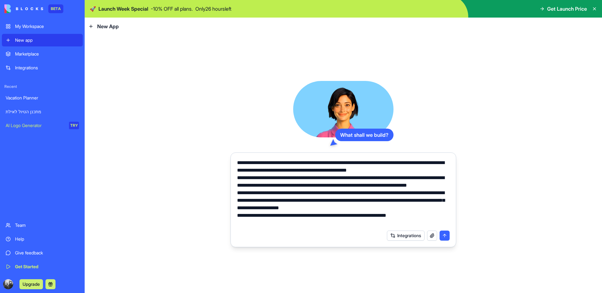
type textarea "**********"
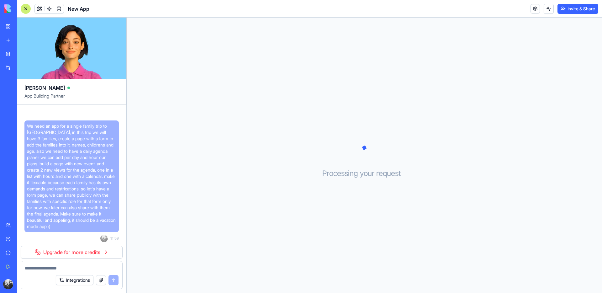
click at [53, 139] on span "We need an app for a single family trip to Eilat, in this trip we will have 3 f…" at bounding box center [71, 176] width 89 height 107
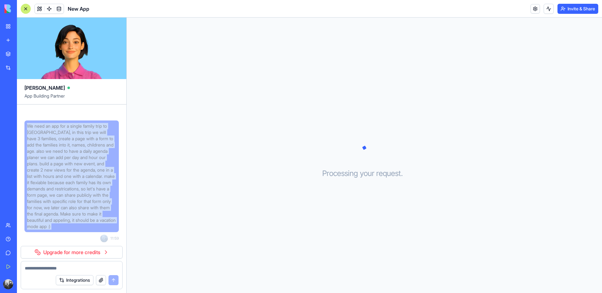
click at [53, 139] on span "We need an app for a single family trip to Eilat, in this trip we will have 3 f…" at bounding box center [71, 176] width 89 height 107
copy span "We need an app for a single family trip to Eilat, in this trip we will have 3 f…"
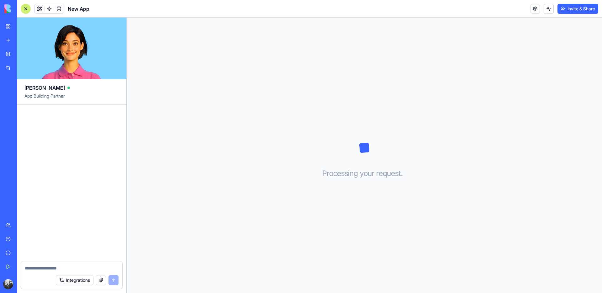
click at [173, 180] on div "Processing your request . . ." at bounding box center [365, 155] width 476 height 275
click at [50, 270] on textarea at bounding box center [72, 268] width 94 height 6
drag, startPoint x: 57, startPoint y: 219, endPoint x: 57, endPoint y: 200, distance: 18.8
click at [57, 219] on div at bounding box center [71, 182] width 109 height 157
click at [12, 30] on link "My Workspace" at bounding box center [14, 26] width 25 height 13
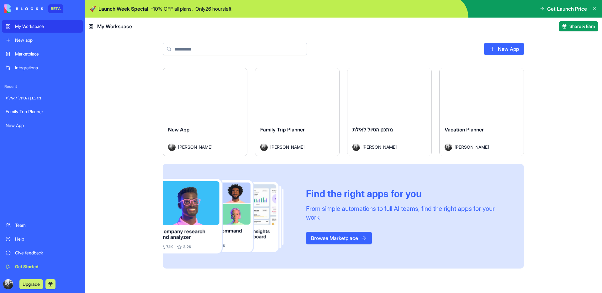
click at [133, 121] on div "Launch New App [PERSON_NAME] Launch Family Trip Planner [PERSON_NAME] Launch מת…" at bounding box center [344, 180] width 518 height 225
click at [191, 137] on div "New App" at bounding box center [205, 135] width 74 height 18
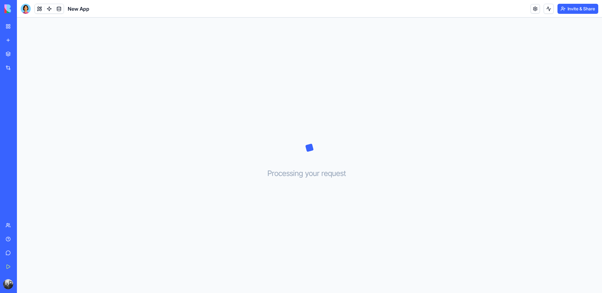
click at [24, 12] on div at bounding box center [26, 9] width 10 height 10
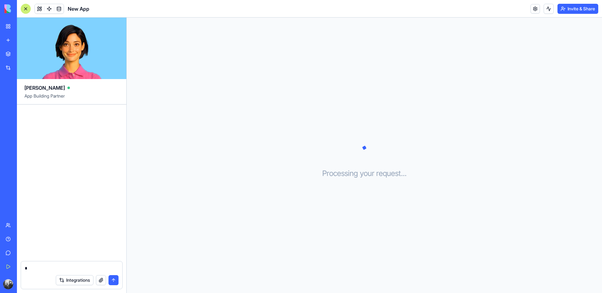
type textarea "**"
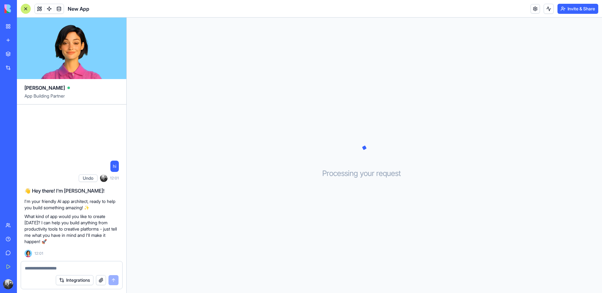
type textarea "**********"
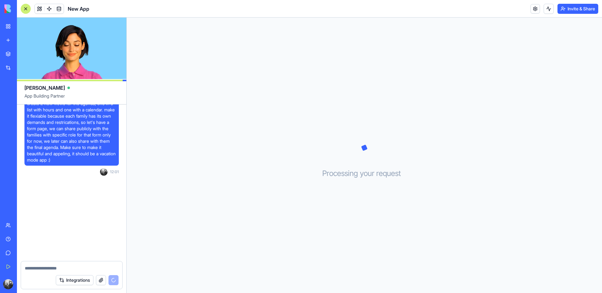
scroll to position [165, 0]
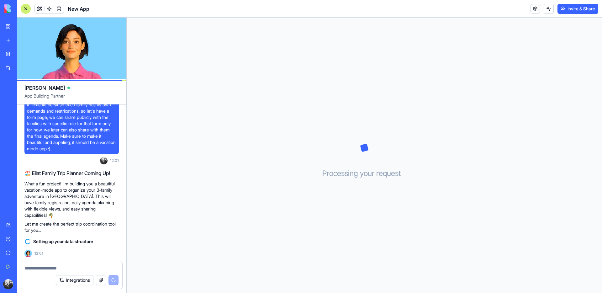
click at [12, 24] on link "My Workspace" at bounding box center [14, 26] width 25 height 13
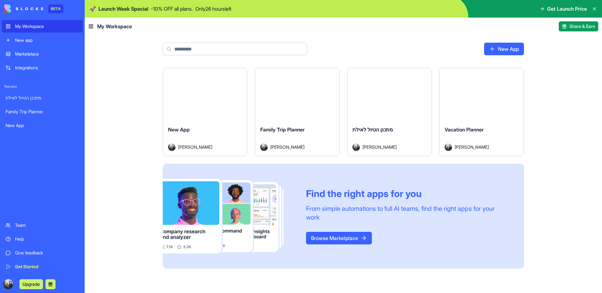
click at [291, 136] on div "Family Trip Planner" at bounding box center [297, 135] width 74 height 18
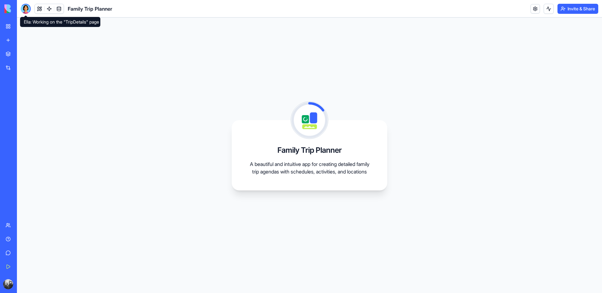
click at [27, 11] on div at bounding box center [26, 9] width 10 height 10
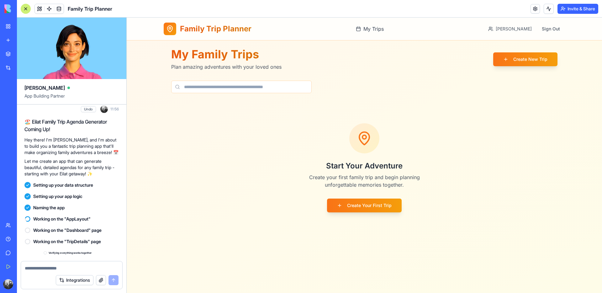
scroll to position [197, 0]
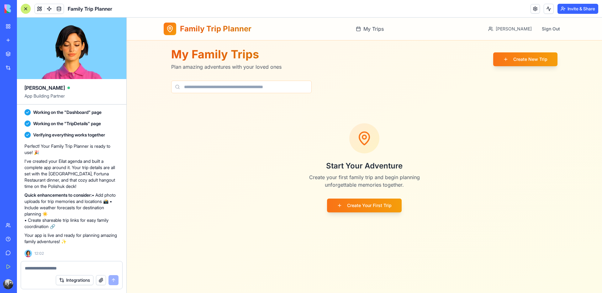
click at [206, 141] on div "Start Your Adventure Create your first family trip and begin planning unforgett…" at bounding box center [364, 167] width 386 height 129
click at [12, 25] on link "My Workspace" at bounding box center [14, 26] width 25 height 13
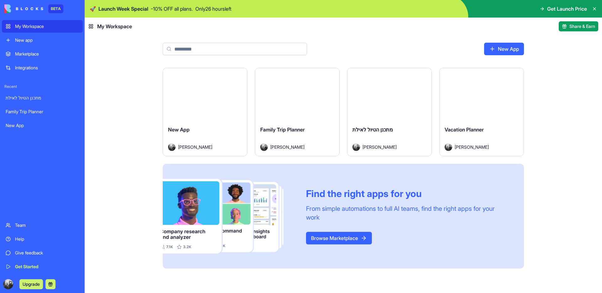
click at [223, 139] on div "New App" at bounding box center [205, 135] width 74 height 18
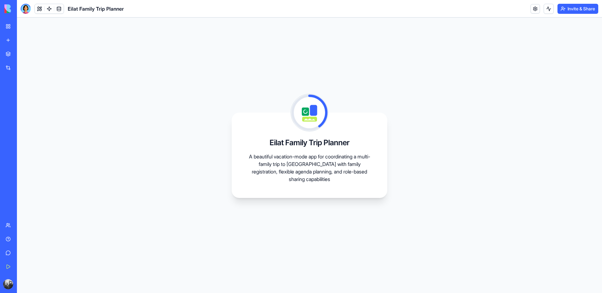
drag, startPoint x: 258, startPoint y: 84, endPoint x: 246, endPoint y: 77, distance: 13.6
click at [258, 84] on div "Eilat Family Trip Planner A beautiful vacation-mode app for coordinating a mult…" at bounding box center [309, 155] width 585 height 275
click at [12, 24] on link "My Workspace" at bounding box center [14, 26] width 25 height 13
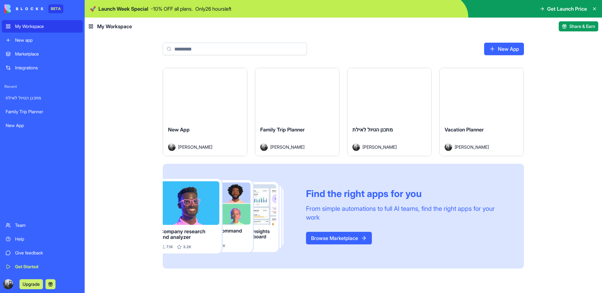
click at [307, 124] on div "Family Trip Planner [PERSON_NAME]" at bounding box center [297, 138] width 84 height 35
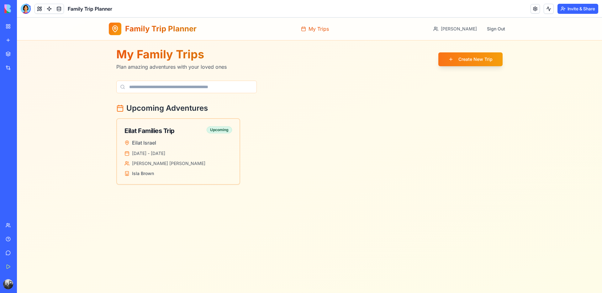
click at [329, 29] on span "My Trips" at bounding box center [319, 29] width 20 height 8
click at [40, 8] on button at bounding box center [39, 8] width 9 height 9
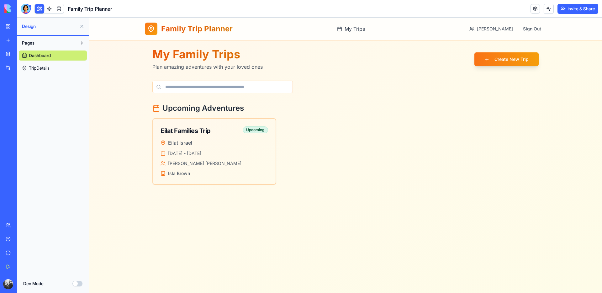
click at [43, 69] on span "TripDetails" at bounding box center [39, 68] width 21 height 6
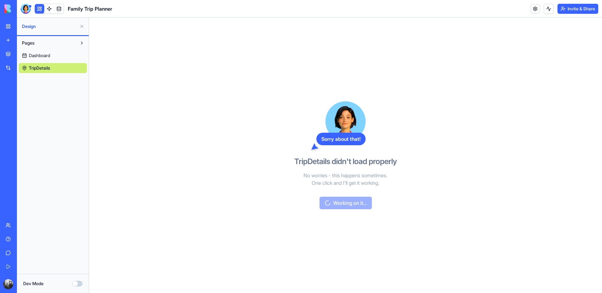
click at [14, 28] on link "My Workspace" at bounding box center [14, 26] width 25 height 13
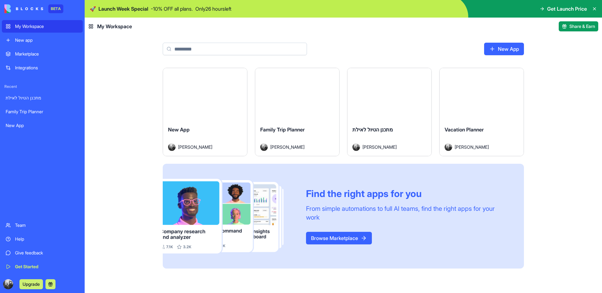
click at [121, 92] on div "Launch New App [PERSON_NAME] Launch Family Trip Planner [PERSON_NAME] Launch מת…" at bounding box center [344, 180] width 518 height 225
click at [207, 130] on span "Eilat Family Trip Planner" at bounding box center [196, 129] width 56 height 6
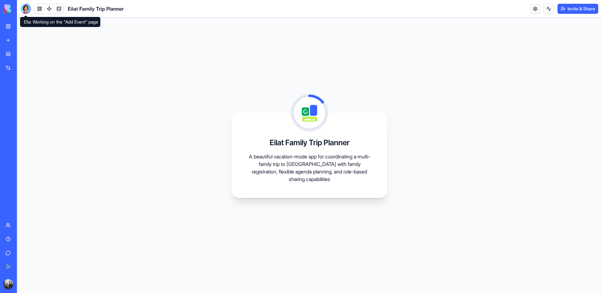
click at [27, 10] on div at bounding box center [26, 9] width 10 height 10
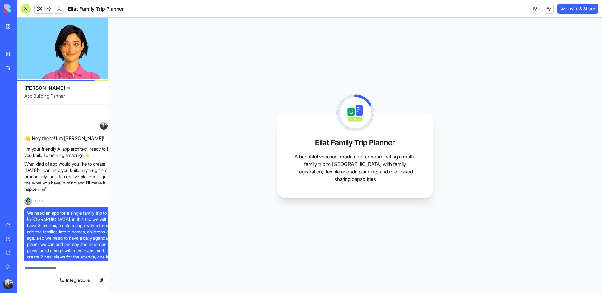
scroll to position [250, 0]
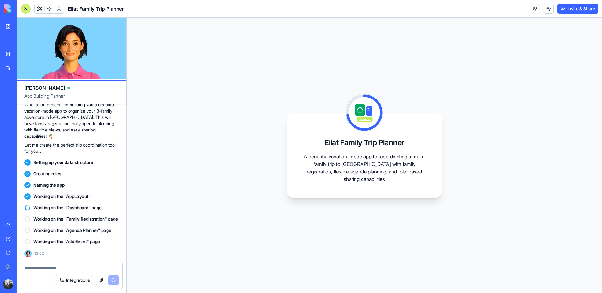
click at [159, 115] on div "Eilat Family Trip Planner A beautiful vacation-mode app for coordinating a mult…" at bounding box center [365, 155] width 476 height 275
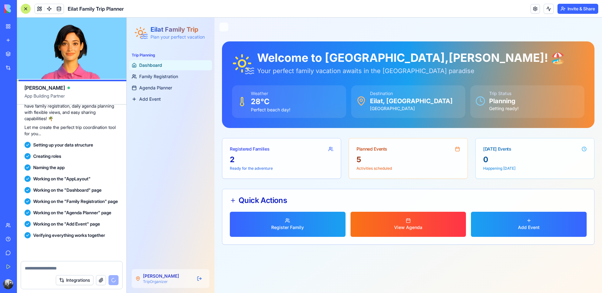
scroll to position [379, 0]
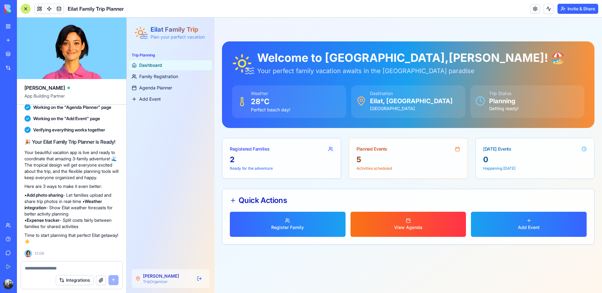
click at [225, 28] on button "Toggle Menu" at bounding box center [224, 27] width 9 height 9
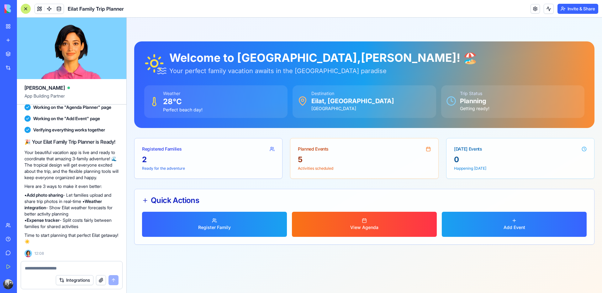
click at [139, 27] on button "Toggle Menu" at bounding box center [136, 27] width 9 height 9
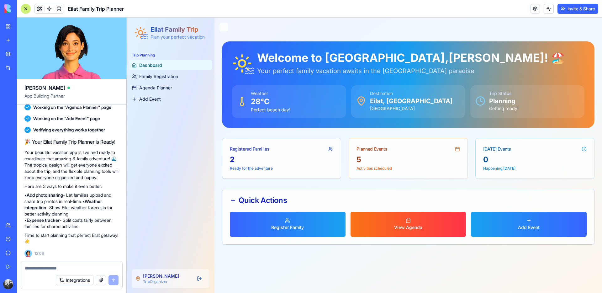
click at [27, 11] on div at bounding box center [26, 9] width 10 height 10
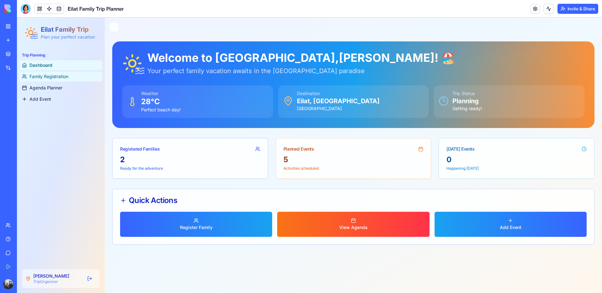
click at [57, 75] on span "Family Registration" at bounding box center [48, 76] width 39 height 6
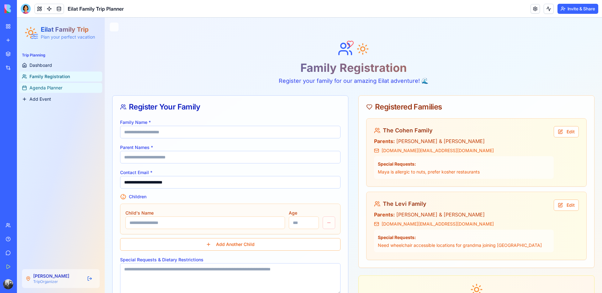
click at [50, 84] on link "Agenda Planner" at bounding box center [60, 88] width 83 height 10
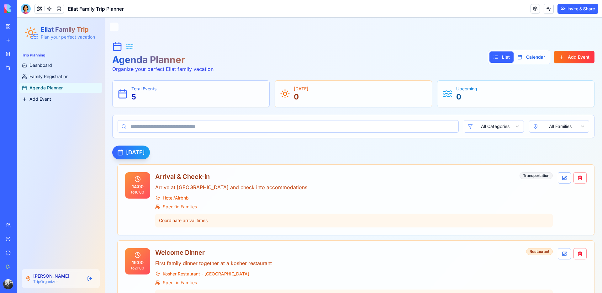
click at [145, 153] on h2 "[DATE]" at bounding box center [135, 152] width 19 height 9
click at [526, 58] on button "Calendar" at bounding box center [531, 56] width 35 height 11
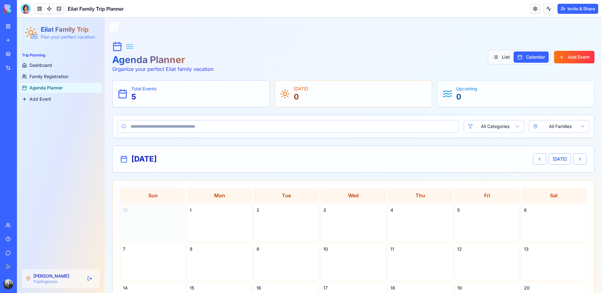
click at [490, 59] on button "List" at bounding box center [502, 56] width 24 height 11
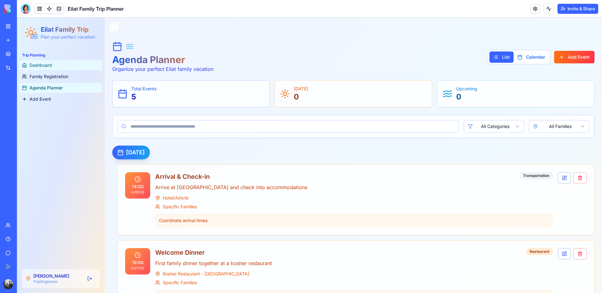
click at [43, 63] on span "Dashboard" at bounding box center [40, 65] width 23 height 6
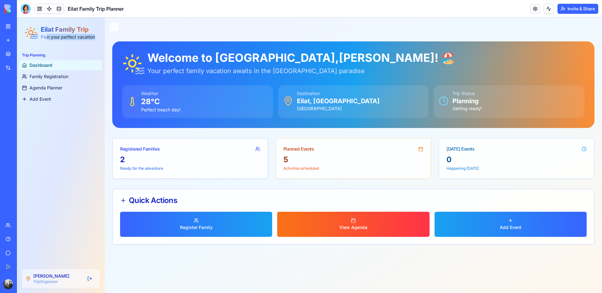
drag, startPoint x: 48, startPoint y: 37, endPoint x: 96, endPoint y: 36, distance: 48.3
click at [96, 36] on div "Eilat Family Trip Plan your perfect vacation" at bounding box center [60, 32] width 73 height 15
click at [216, 32] on div "Toggle Menu" at bounding box center [353, 30] width 497 height 24
click at [51, 77] on span "Family Registration" at bounding box center [48, 76] width 39 height 6
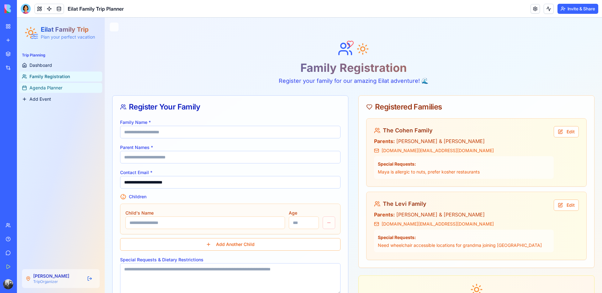
click at [50, 86] on span "Agenda Planner" at bounding box center [45, 88] width 33 height 6
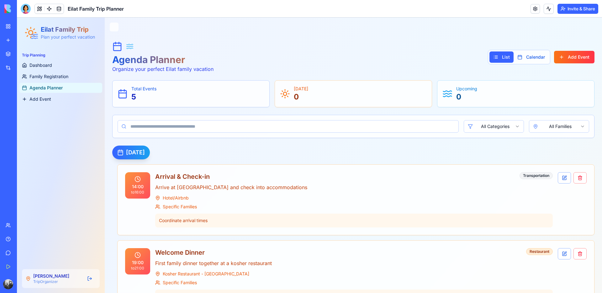
click at [145, 151] on h2 "[DATE]" at bounding box center [135, 152] width 19 height 9
click at [150, 155] on div "[DATE]" at bounding box center [131, 153] width 38 height 14
drag, startPoint x: 159, startPoint y: 152, endPoint x: 211, endPoint y: 152, distance: 52.1
click at [150, 152] on div "[DATE]" at bounding box center [131, 153] width 38 height 14
click at [224, 152] on div "[DATE]" at bounding box center [353, 153] width 482 height 14
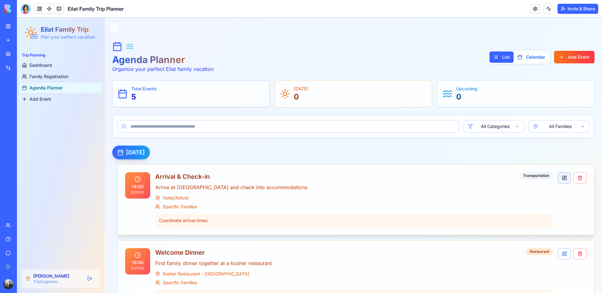
click at [561, 179] on button "button" at bounding box center [564, 177] width 13 height 11
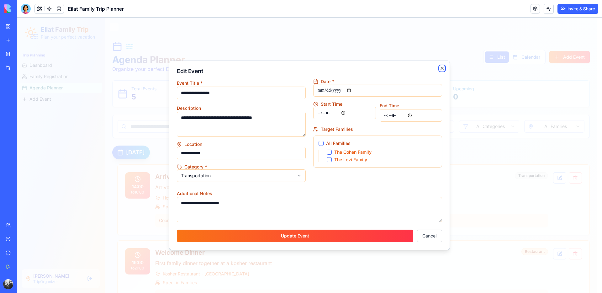
click at [443, 68] on icon "button" at bounding box center [442, 68] width 3 height 3
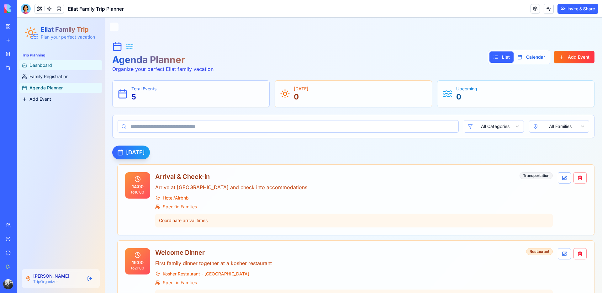
click at [60, 66] on link "Dashboard" at bounding box center [60, 65] width 83 height 10
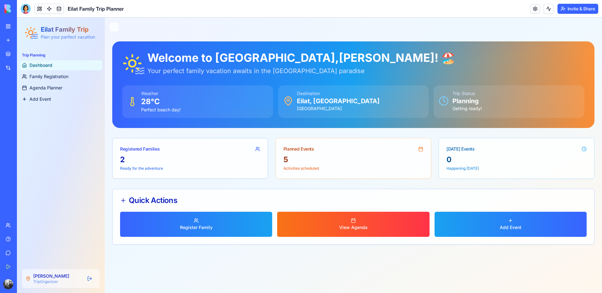
click at [7, 27] on link "My Workspace" at bounding box center [14, 26] width 25 height 13
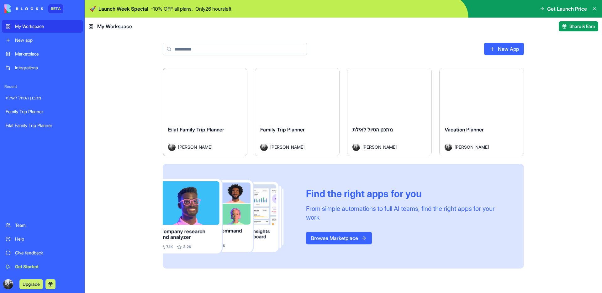
click at [132, 159] on div "Launch Eilat Family Trip Planner Dana Kalisher Launch Family Trip Planner Dana …" at bounding box center [344, 180] width 518 height 225
click at [130, 159] on div "Launch Eilat Family Trip Planner Dana Kalisher Launch Family Trip Planner Dana …" at bounding box center [344, 180] width 518 height 225
